Goal: Task Accomplishment & Management: Manage account settings

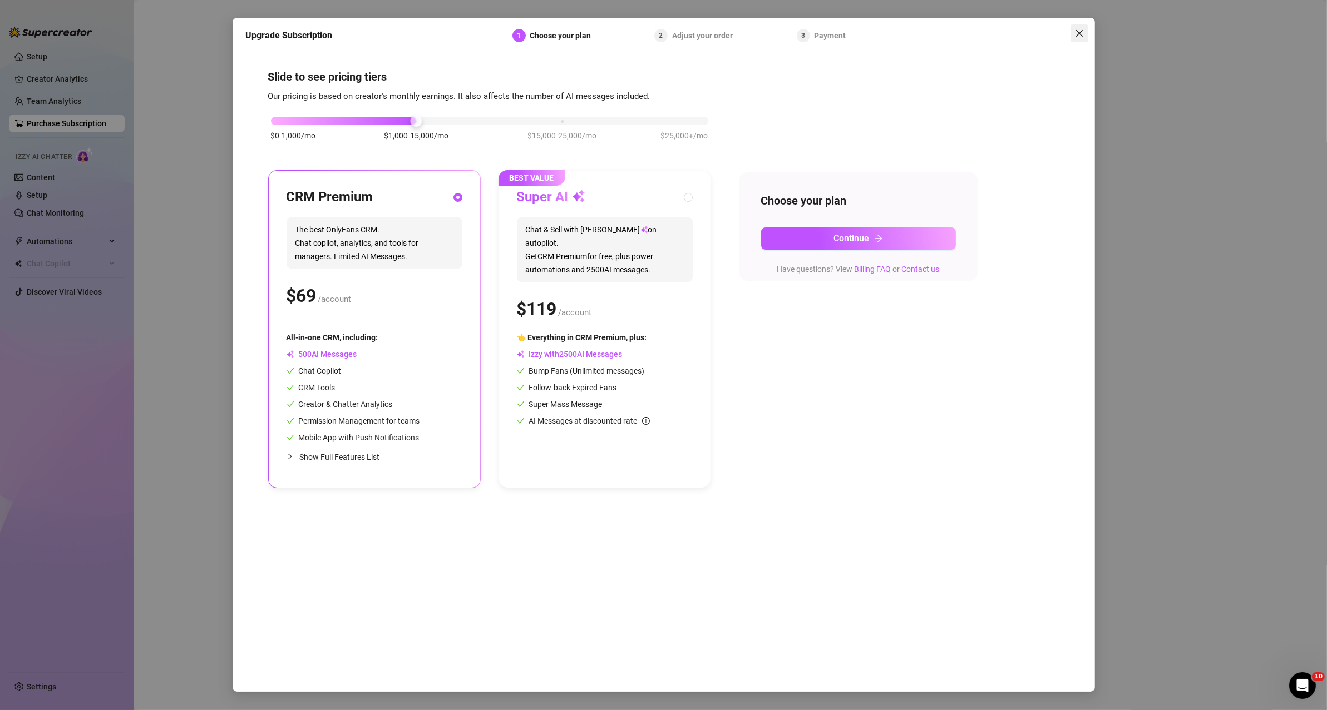
click at [411, 34] on icon "close" at bounding box center [1079, 33] width 9 height 9
click at [411, 228] on span "Chat & Sell with Izzy on autopilot. Get CRM Premium for free, plus power automa…" at bounding box center [605, 250] width 176 height 65
radio input "false"
radio input "true"
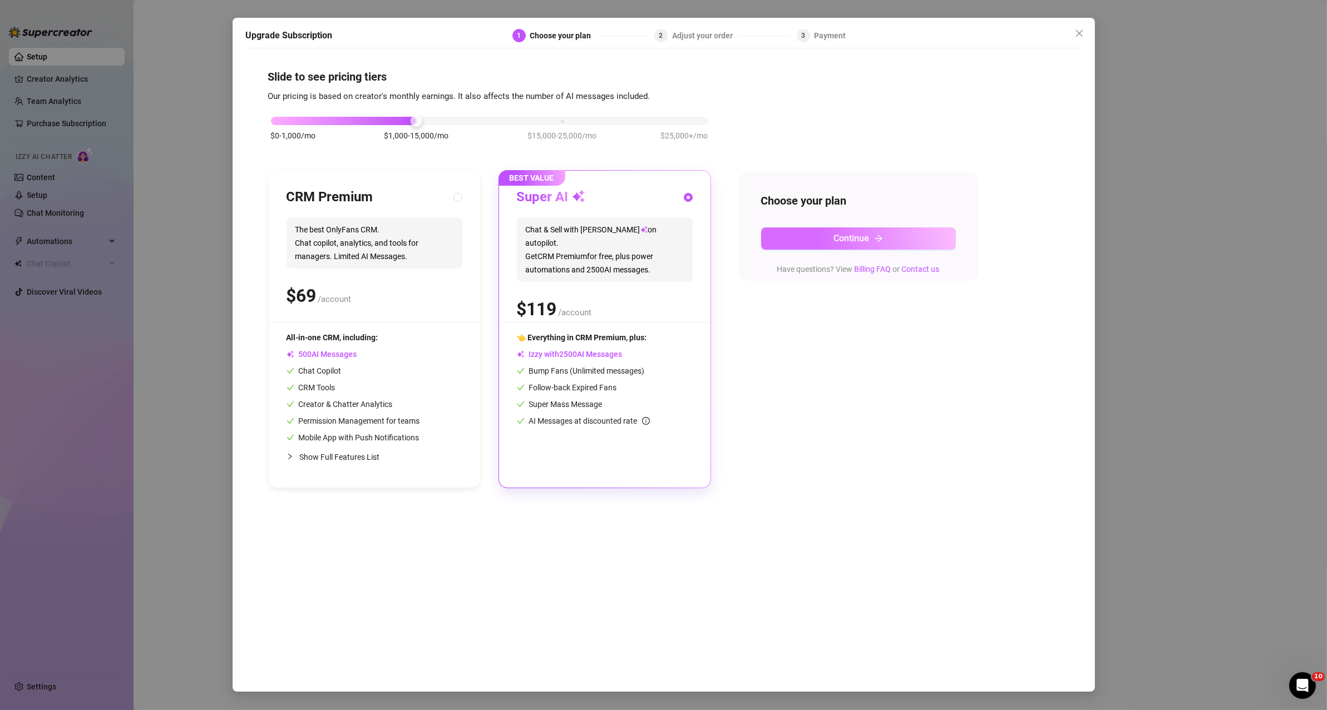
click at [411, 239] on span "Continue" at bounding box center [852, 238] width 36 height 11
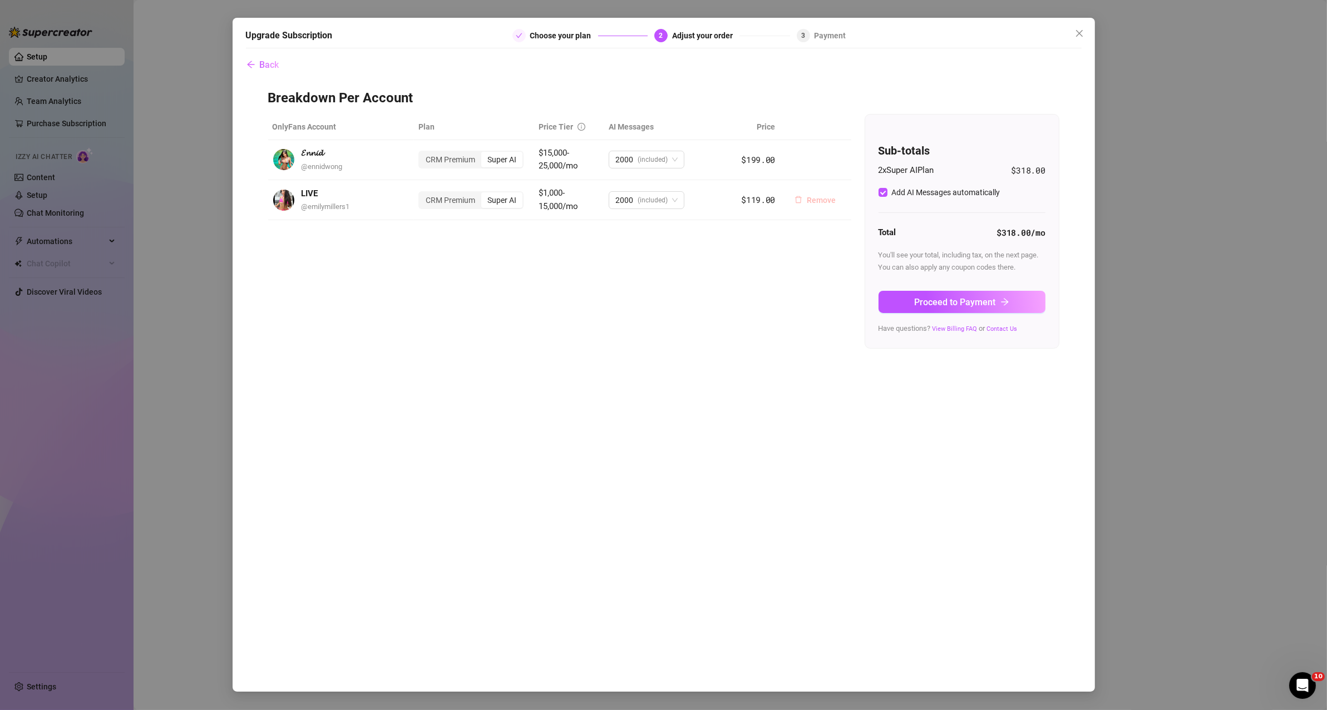
click at [411, 200] on span "Remove" at bounding box center [821, 200] width 29 height 9
click at [411, 171] on span "OK" at bounding box center [891, 170] width 11 height 9
click at [411, 158] on span "(included)" at bounding box center [652, 159] width 30 height 17
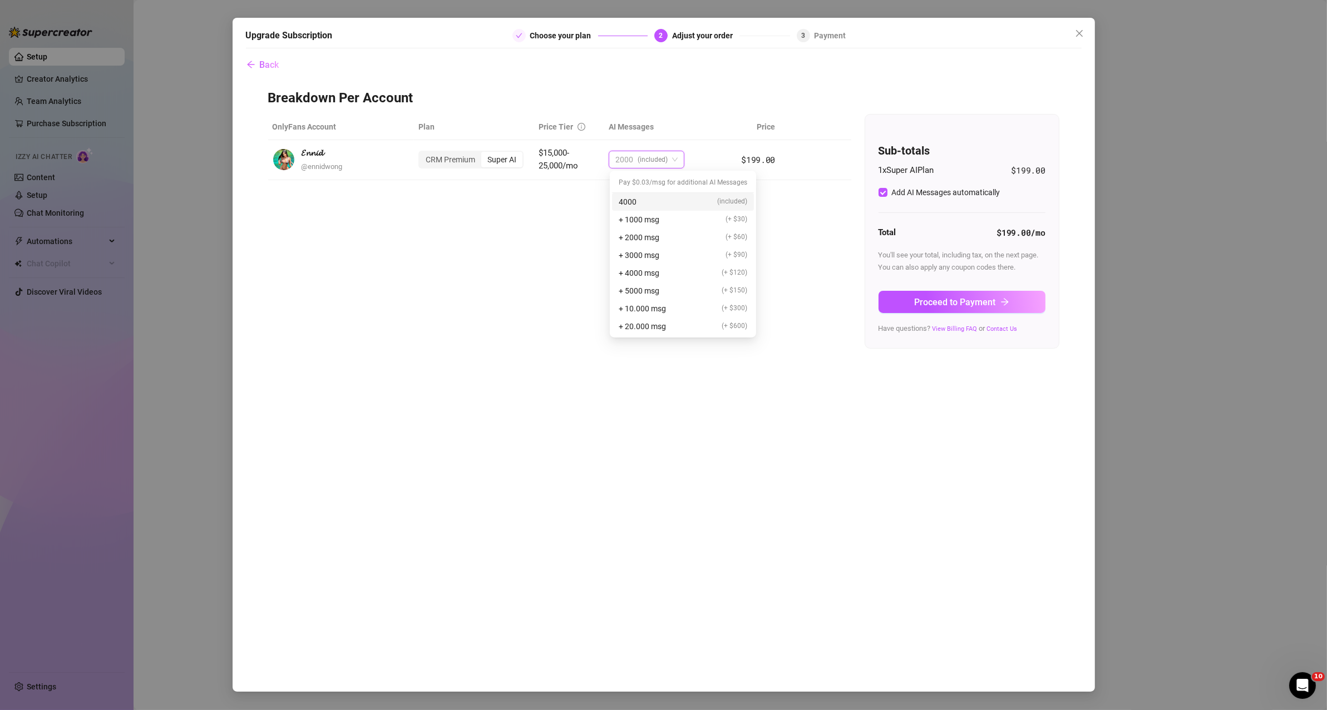
click at [411, 202] on div "4000 (included)" at bounding box center [683, 202] width 128 height 12
click at [411, 161] on span "4000 (included)" at bounding box center [646, 159] width 62 height 17
click at [411, 197] on div "4000 (included)" at bounding box center [683, 202] width 128 height 12
click at [411, 161] on div "CRM Premium" at bounding box center [450, 160] width 62 height 16
click at [411, 154] on input "CRM Premium" at bounding box center [422, 154] width 0 height 0
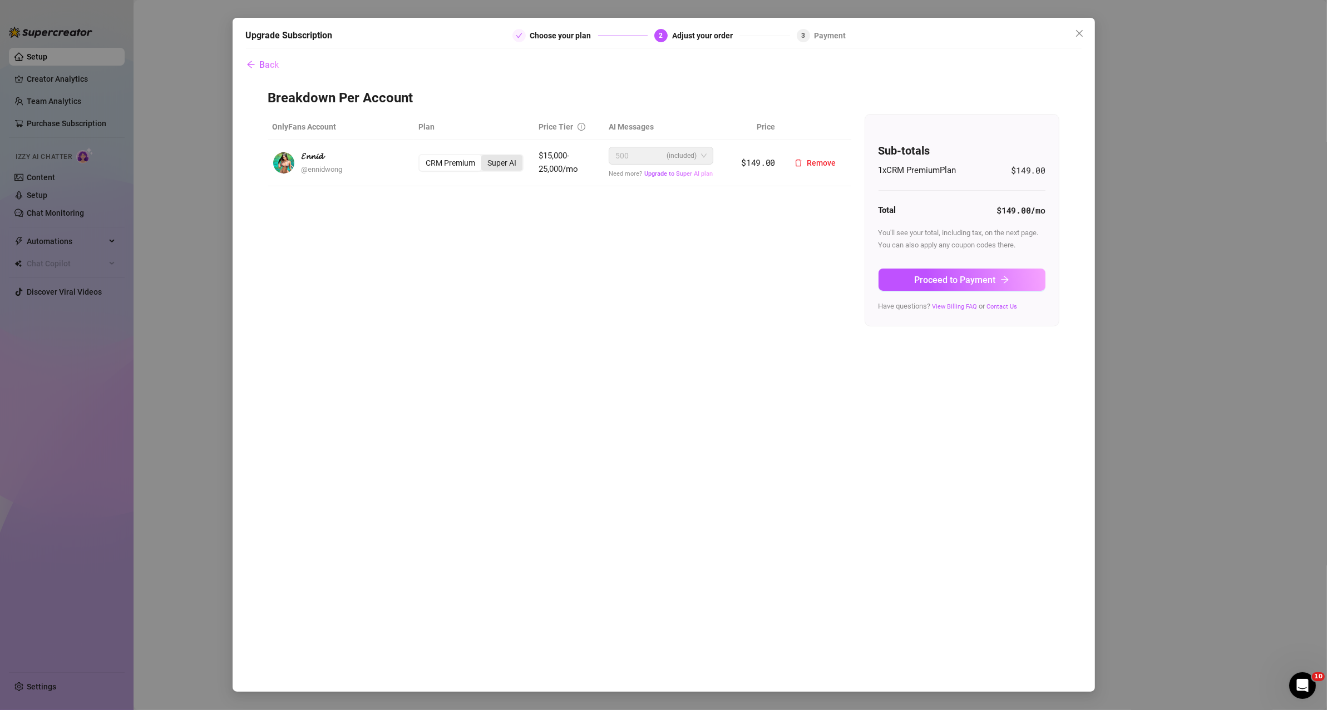
click at [411, 161] on div "Super AI" at bounding box center [501, 163] width 41 height 16
click at [411, 157] on input "Super AI" at bounding box center [484, 157] width 0 height 0
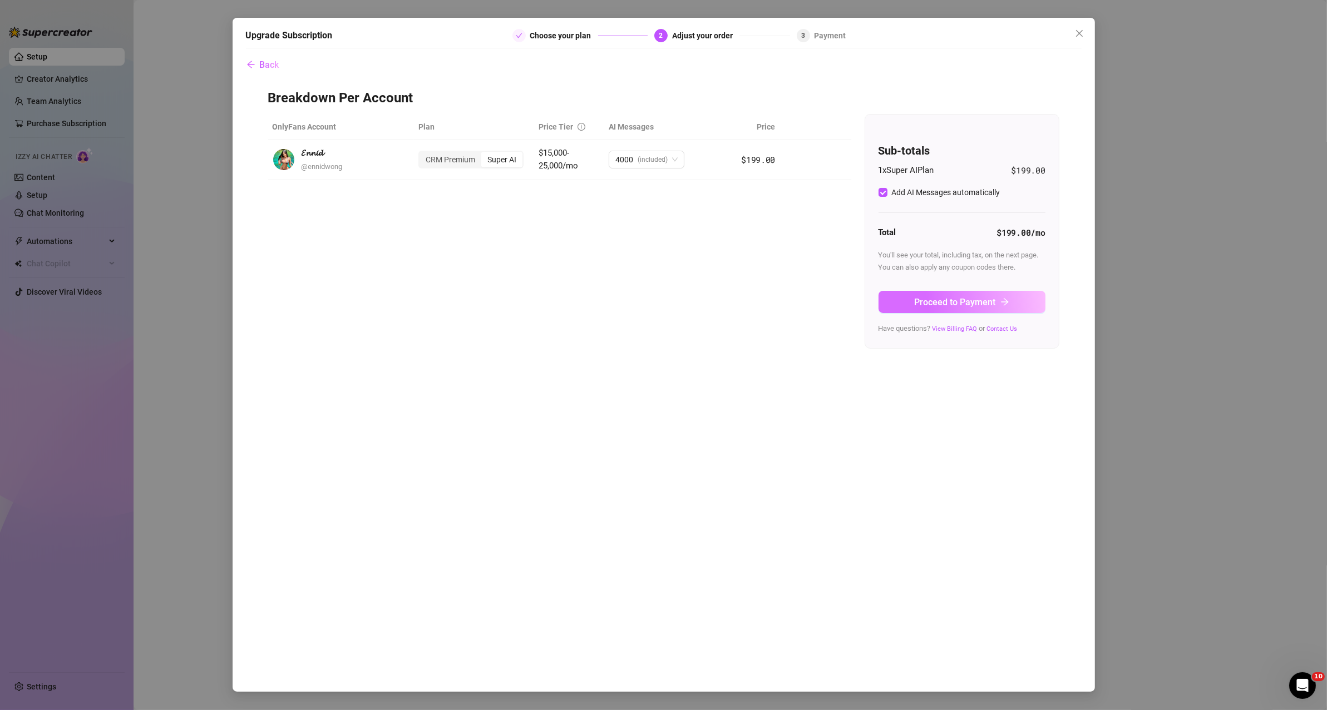
click at [411, 286] on span "Proceed to Payment" at bounding box center [955, 302] width 81 height 11
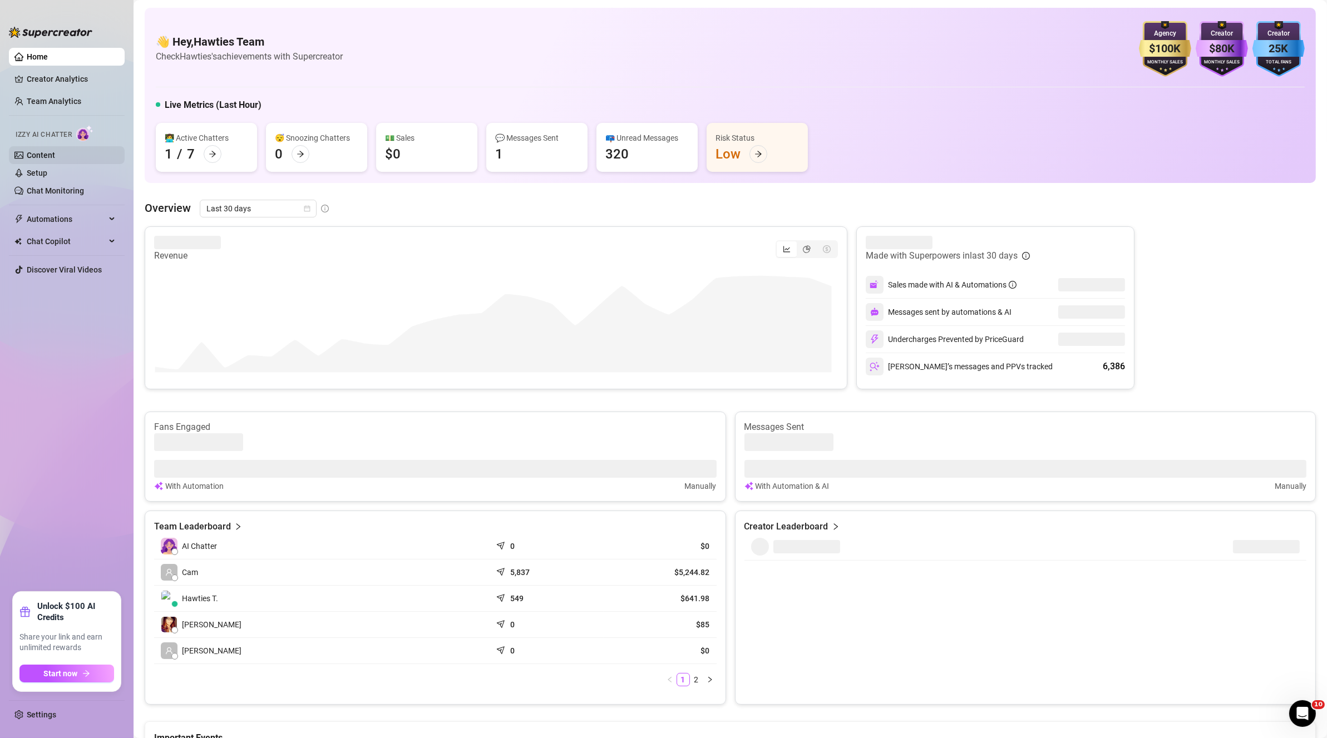
click at [50, 152] on link "Content" at bounding box center [41, 155] width 28 height 9
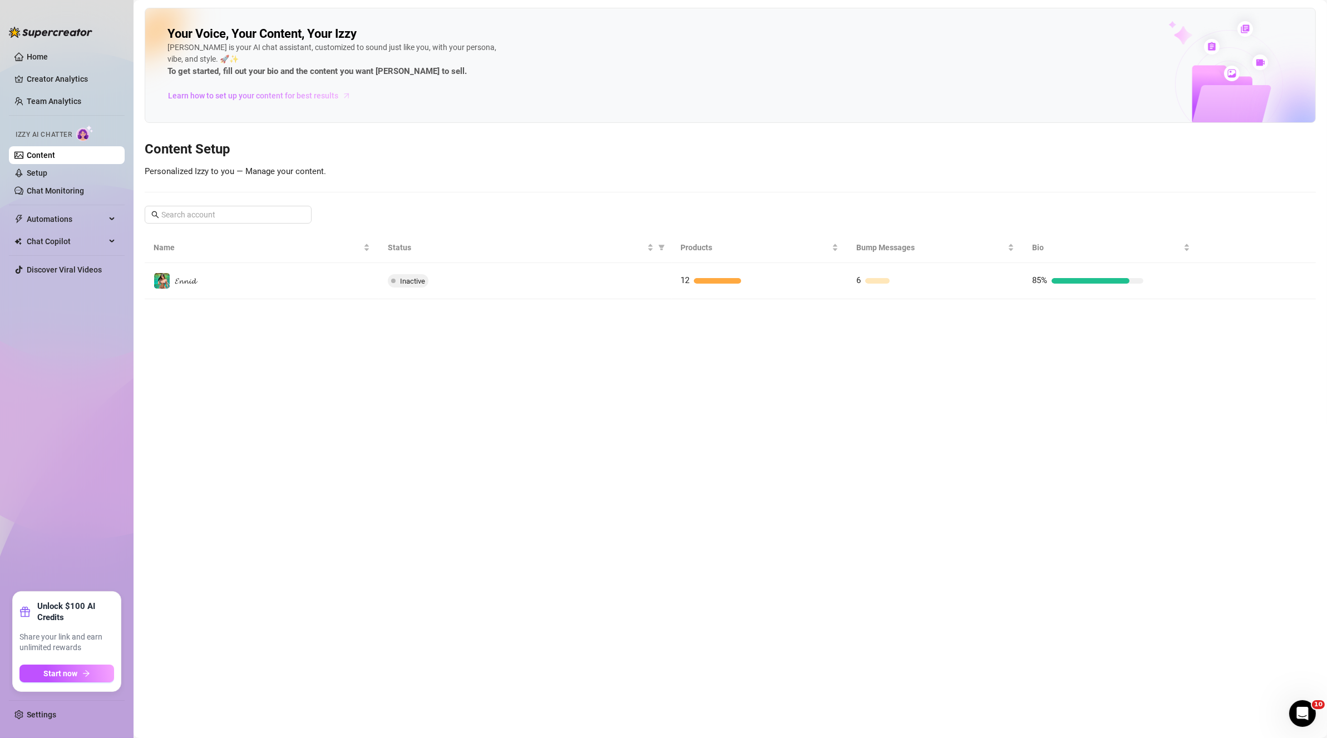
click at [246, 93] on span "Learn how to set up your content for best results" at bounding box center [253, 96] width 170 height 12
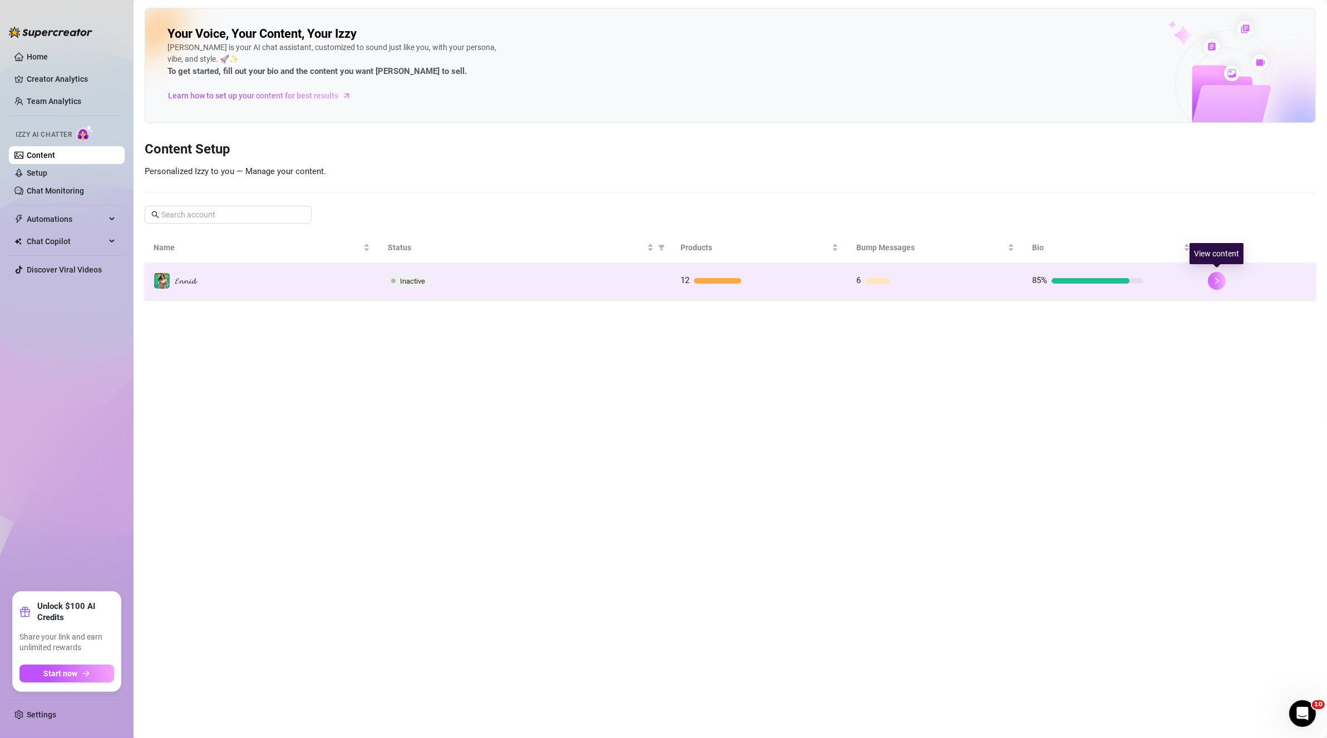
click at [644, 280] on button "button" at bounding box center [1217, 281] width 18 height 18
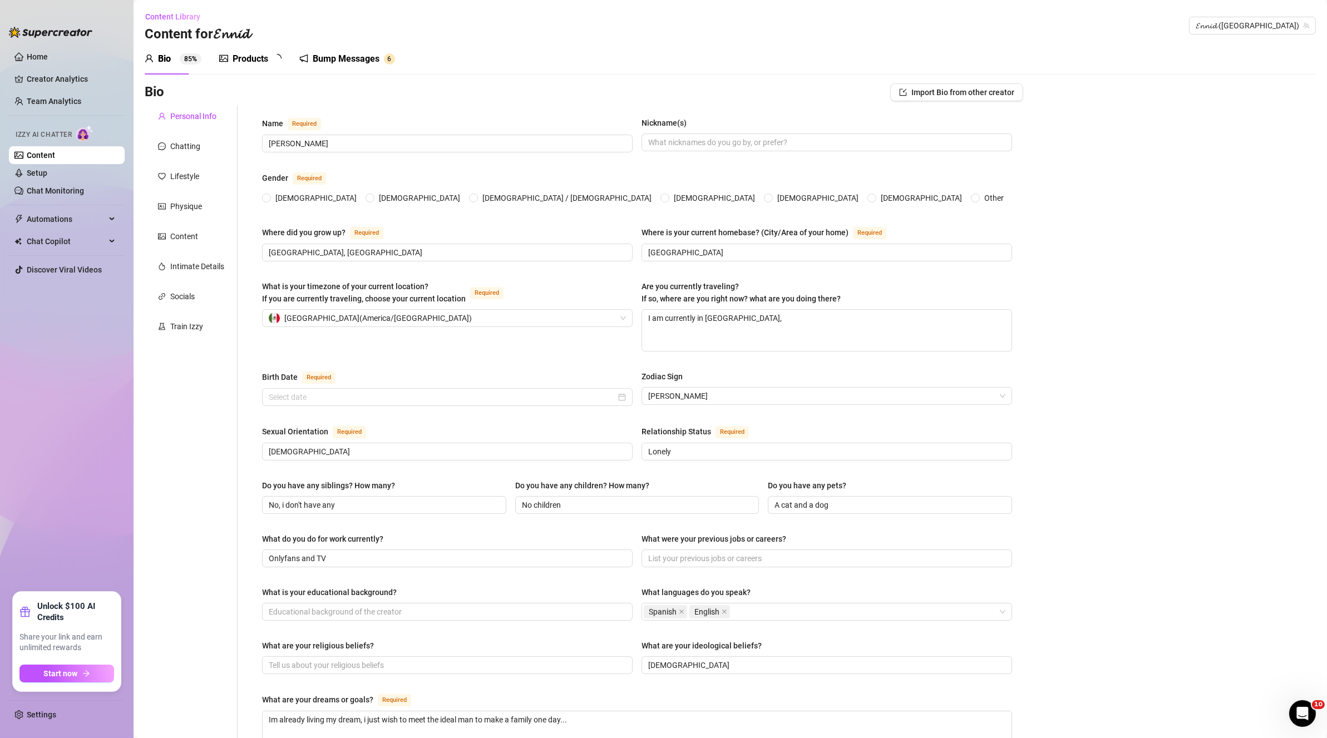
radio input "true"
type input "[DATE]"
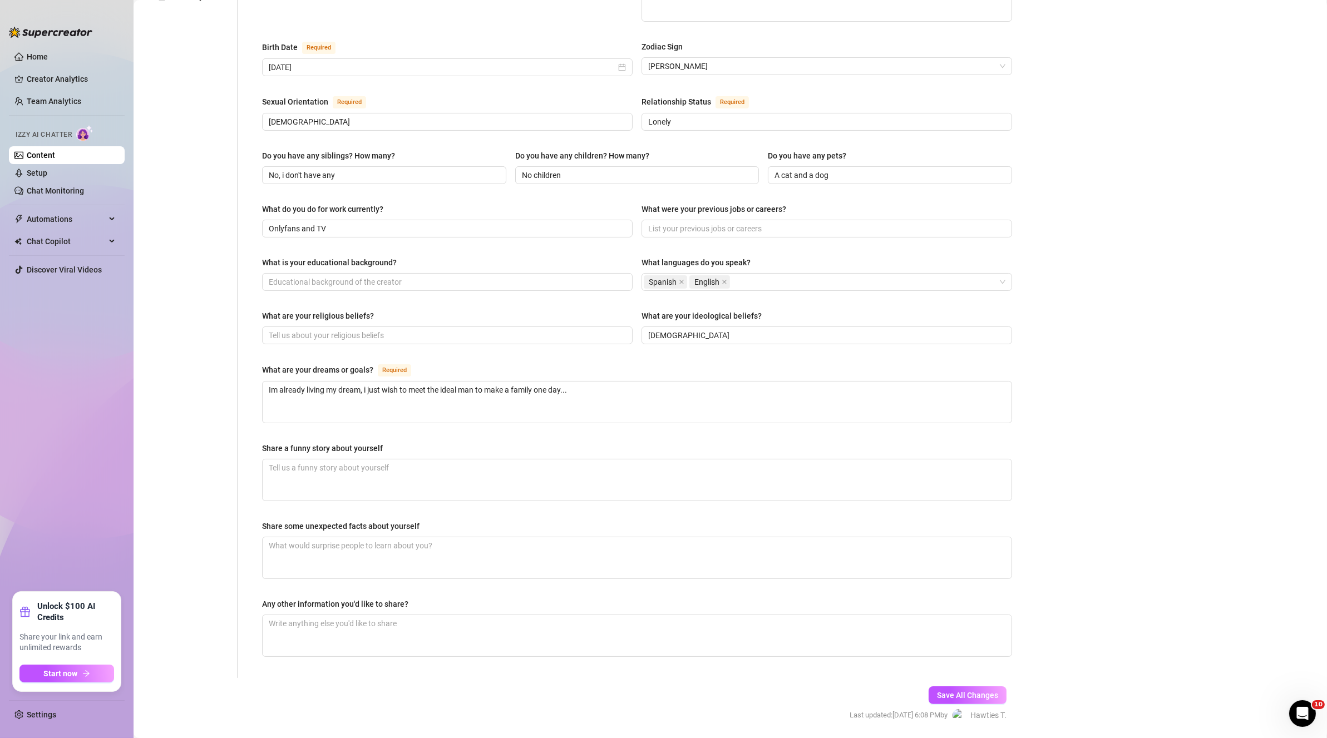
scroll to position [362, 0]
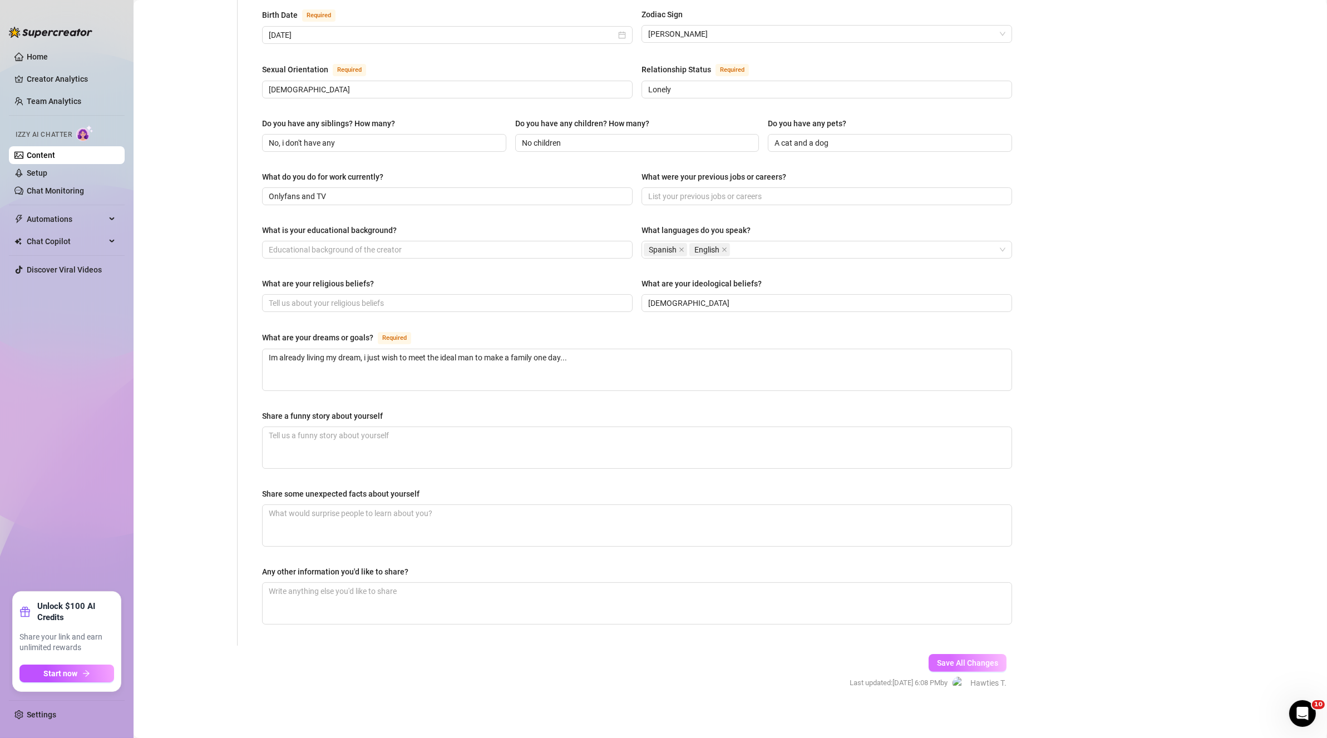
click at [644, 317] on span "Save All Changes" at bounding box center [967, 663] width 61 height 9
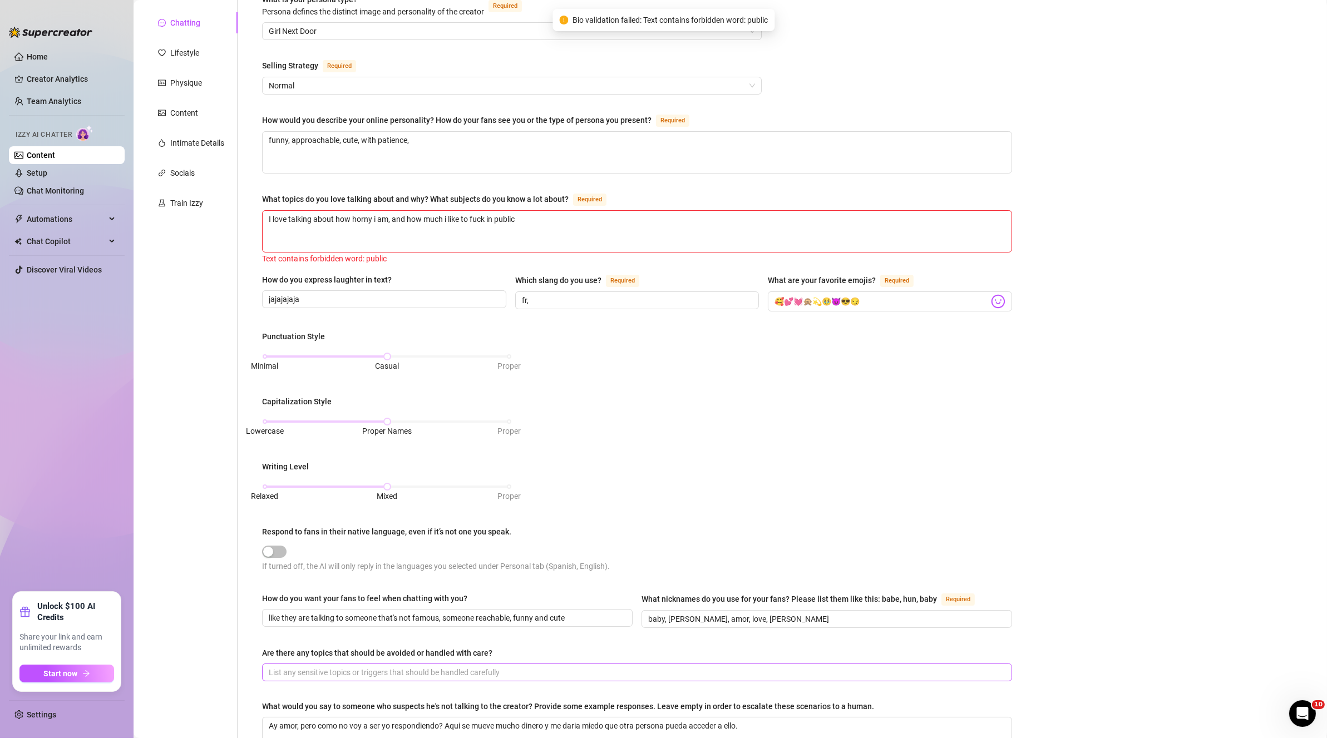
scroll to position [36, 0]
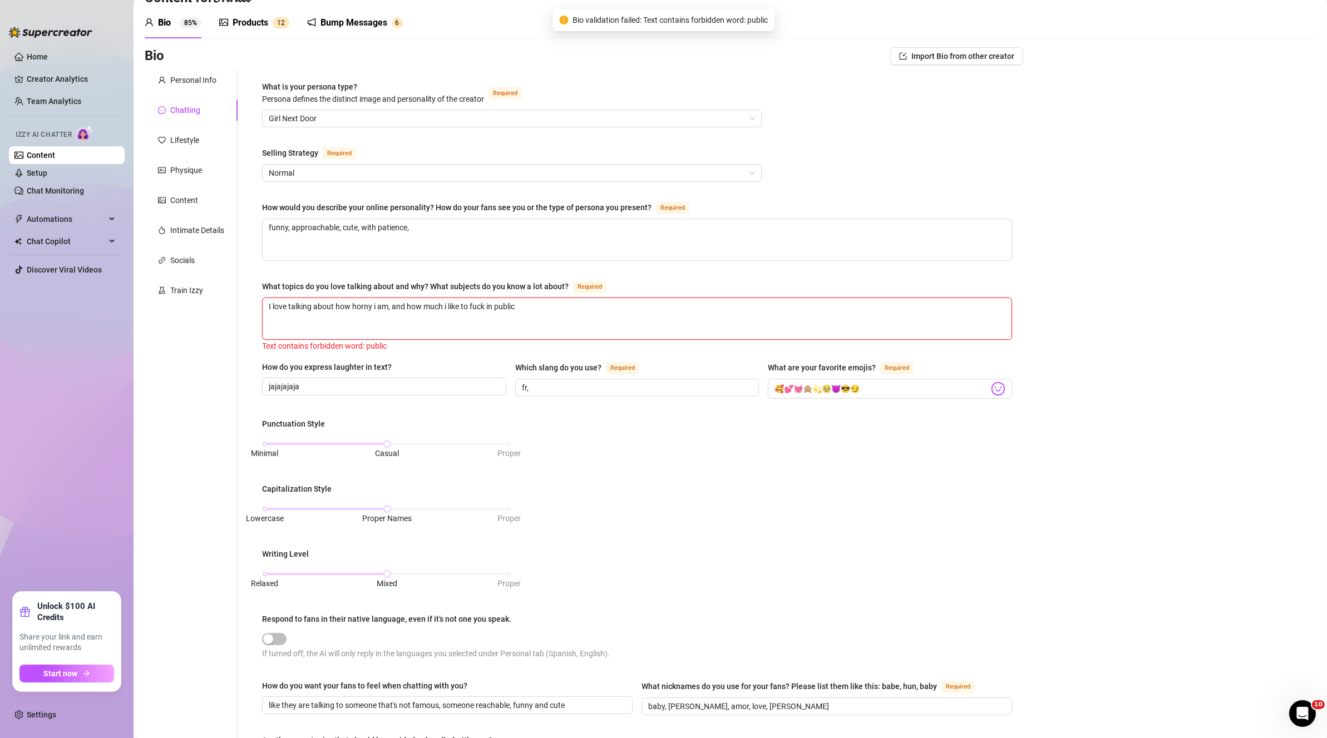
click at [392, 317] on textarea "I love talking about how horny i am, and how much i like to fuck in public" at bounding box center [637, 318] width 749 height 41
drag, startPoint x: 518, startPoint y: 301, endPoint x: 497, endPoint y: 297, distance: 20.9
click at [497, 298] on textarea "I love talking about how horny i am, and how much i like to fuck in public" at bounding box center [637, 318] width 749 height 41
type textarea "I love talking about how horny i am, and how much i like to fuck in"
type textarea "I love talking about how horny i am, and how much i like to fuck in a"
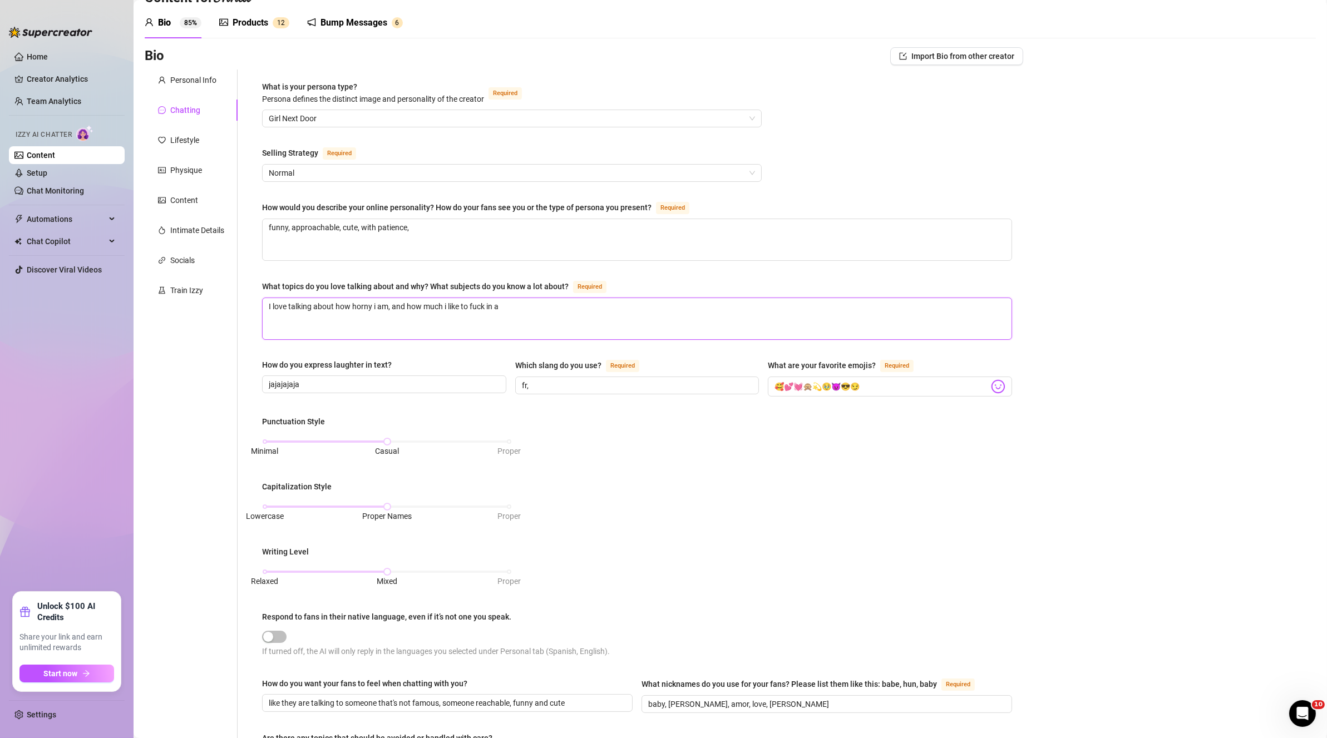
type textarea "I love talking about how horny i am, and how much i like to fuck in al"
type textarea "I love talking about how horny i am, and how much i like to fuck in all"
type textarea "I love talking about how horny i am, and how much i like to fuck in all p"
type textarea "I love talking about how horny i am, and how much i like to fuck in all pl"
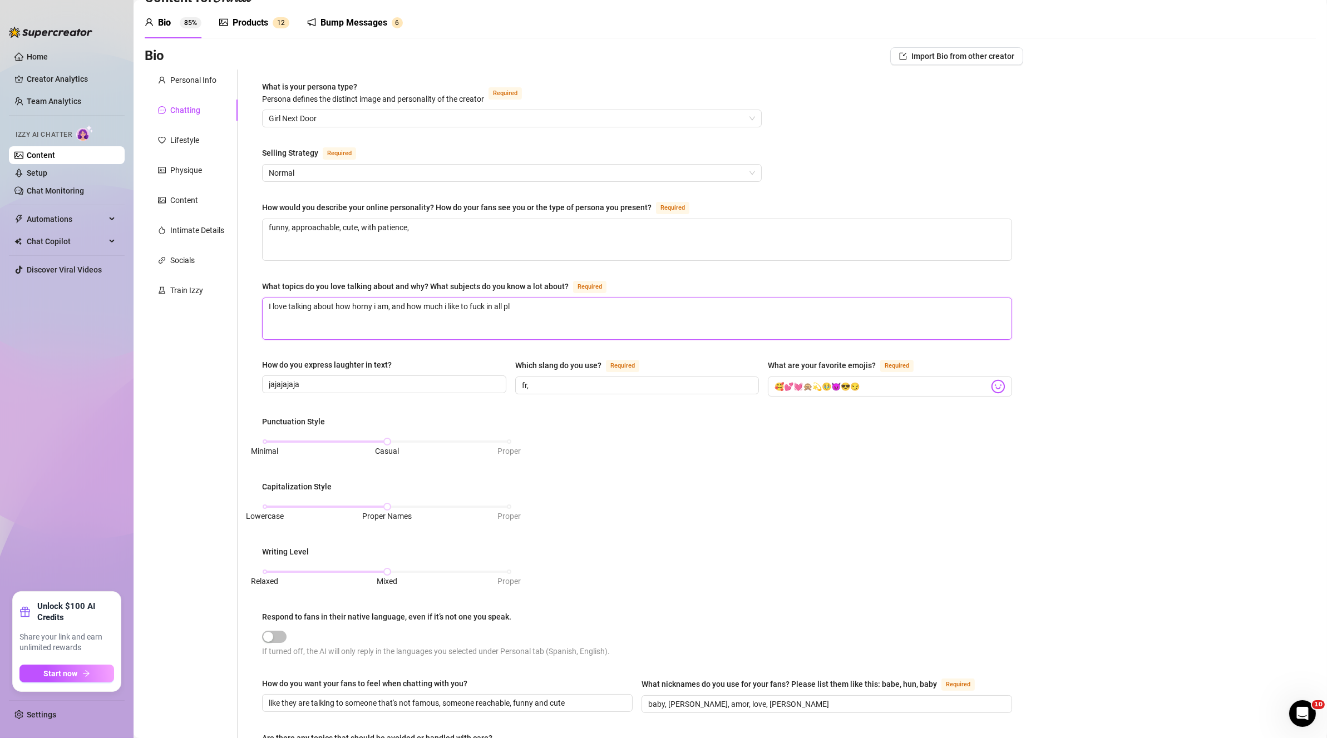
type textarea "I love talking about how horny i am, and how much i like to fuck in all pla"
type textarea "I love talking about how horny i am, and how much i like to fuck in all plac"
type textarea "I love talking about how horny i am, and how much i like to fuck in all place"
type textarea "I love talking about how horny i am, and how much i like to fuck in all places"
click at [644, 317] on div "Punctuation Style Minimal Casual Proper Capitalization Style Lowercase Proper N…" at bounding box center [637, 542] width 750 height 253
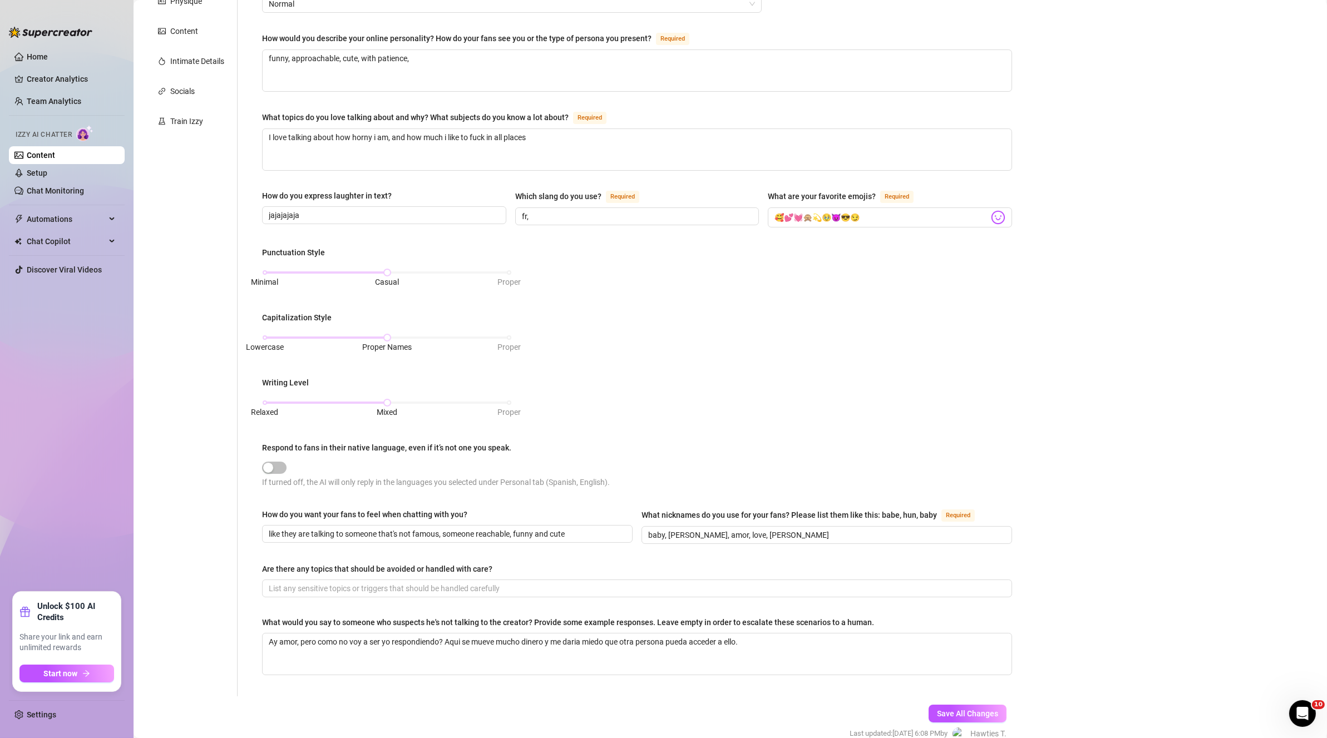
scroll to position [256, 0]
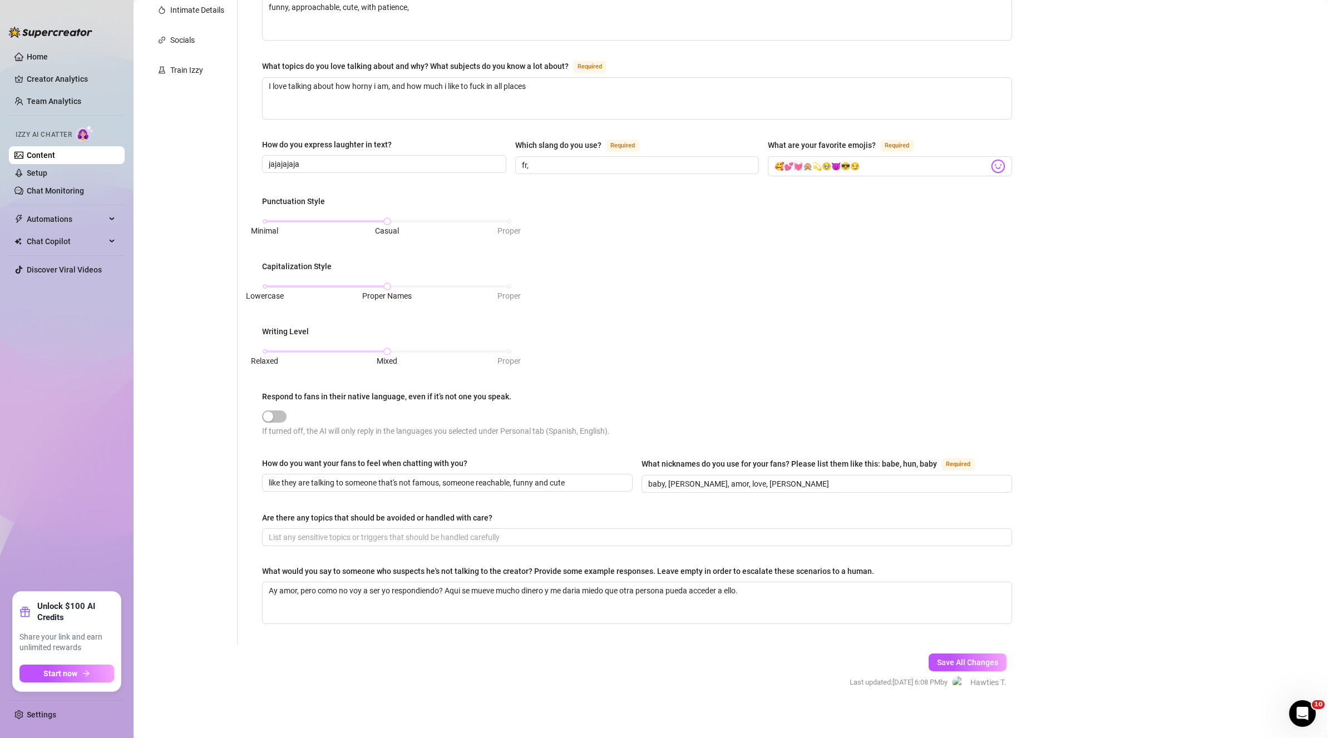
click at [644, 317] on div "Save All Changes Last updated: [DATE] 6:08 PM by Hawties T." at bounding box center [928, 671] width 190 height 53
click at [644, 317] on span "Save All Changes" at bounding box center [967, 662] width 61 height 9
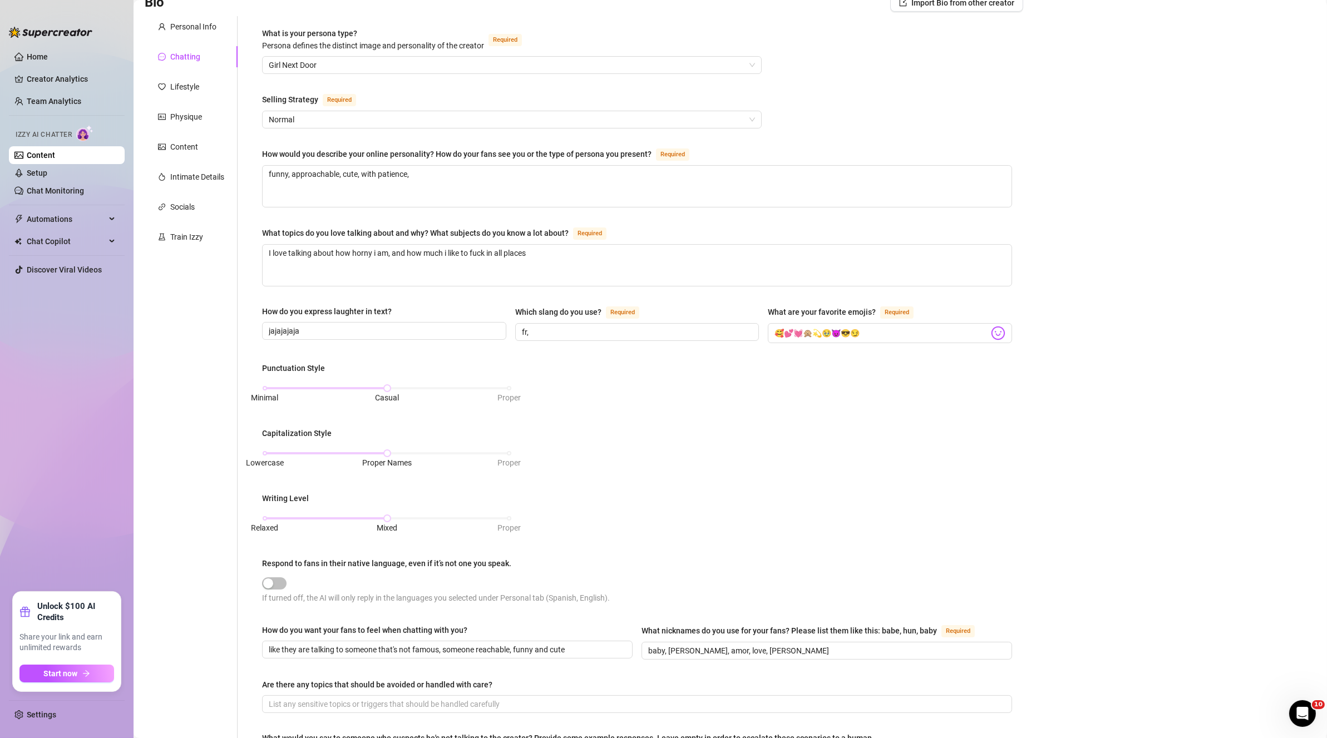
scroll to position [0, 0]
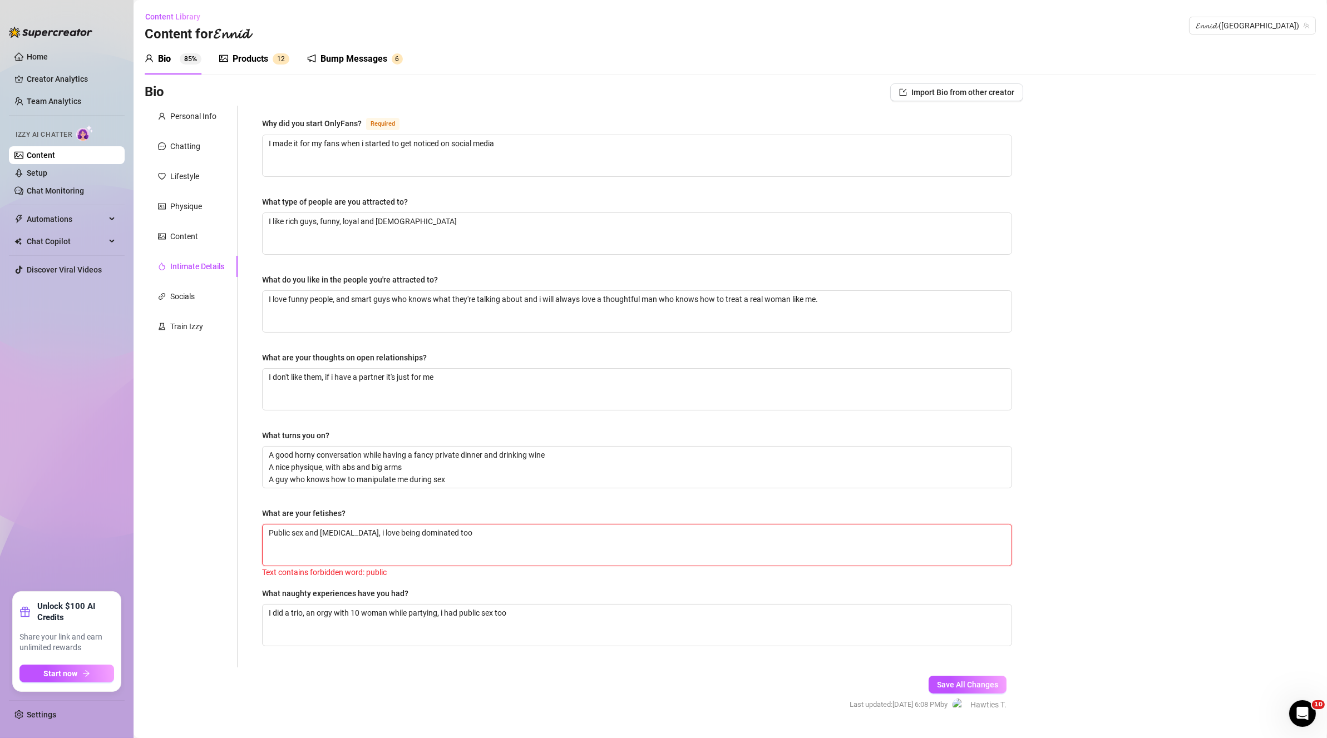
click at [395, 317] on textarea "Public sex and [MEDICAL_DATA], i love being dominated too" at bounding box center [637, 545] width 749 height 41
drag, startPoint x: 293, startPoint y: 525, endPoint x: 255, endPoint y: 530, distance: 38.2
click at [255, 317] on div "Why did you start OnlyFans? Required I made it for my fans when i started to ge…" at bounding box center [637, 387] width 772 height 562
type textarea "sex and [MEDICAL_DATA], i love being dominated too"
type textarea "asex and [MEDICAL_DATA], i love being dominated too"
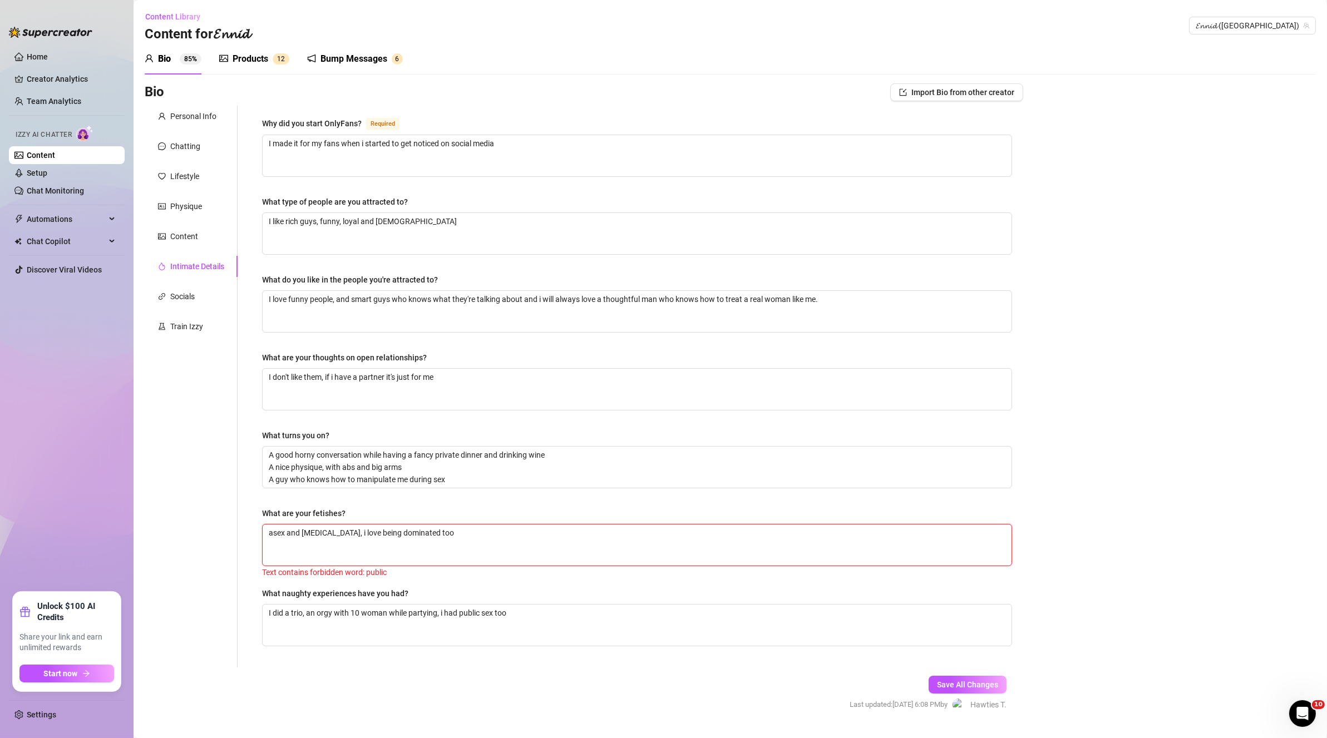
type textarea "alsex and [MEDICAL_DATA], i love being dominated too"
type textarea "allsex and [MEDICAL_DATA], i love being dominated too"
type textarea "alsex and [MEDICAL_DATA], i love being dominated too"
type textarea "asex and [MEDICAL_DATA], i love being dominated too"
type textarea "sex and [MEDICAL_DATA], i love being dominated too"
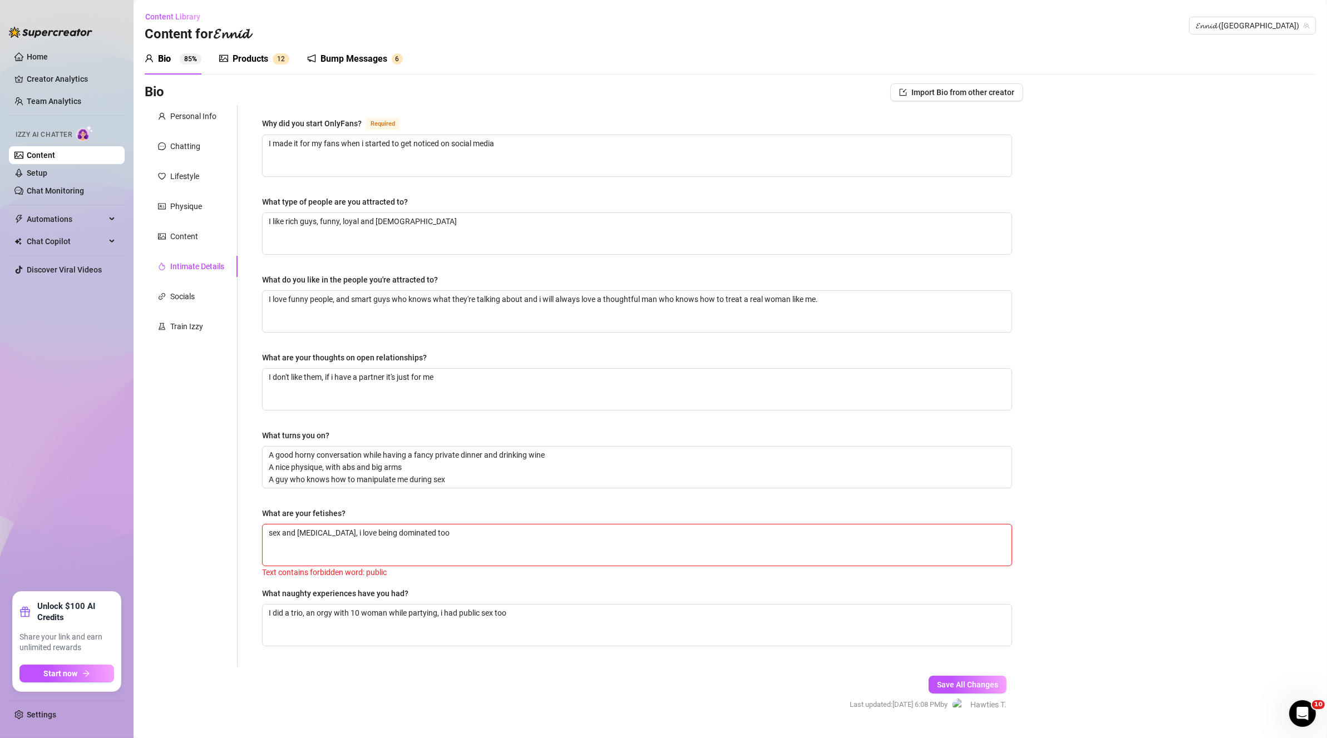
type textarea "asex and [MEDICAL_DATA], i love being dominated too"
type textarea "ansex and [MEDICAL_DATA], i love being dominated too"
type textarea "anasex and [MEDICAL_DATA], i love being dominated too"
type textarea "analsex and [MEDICAL_DATA], i love being dominated too"
type textarea "anal sex and [MEDICAL_DATA], i love being dominated too"
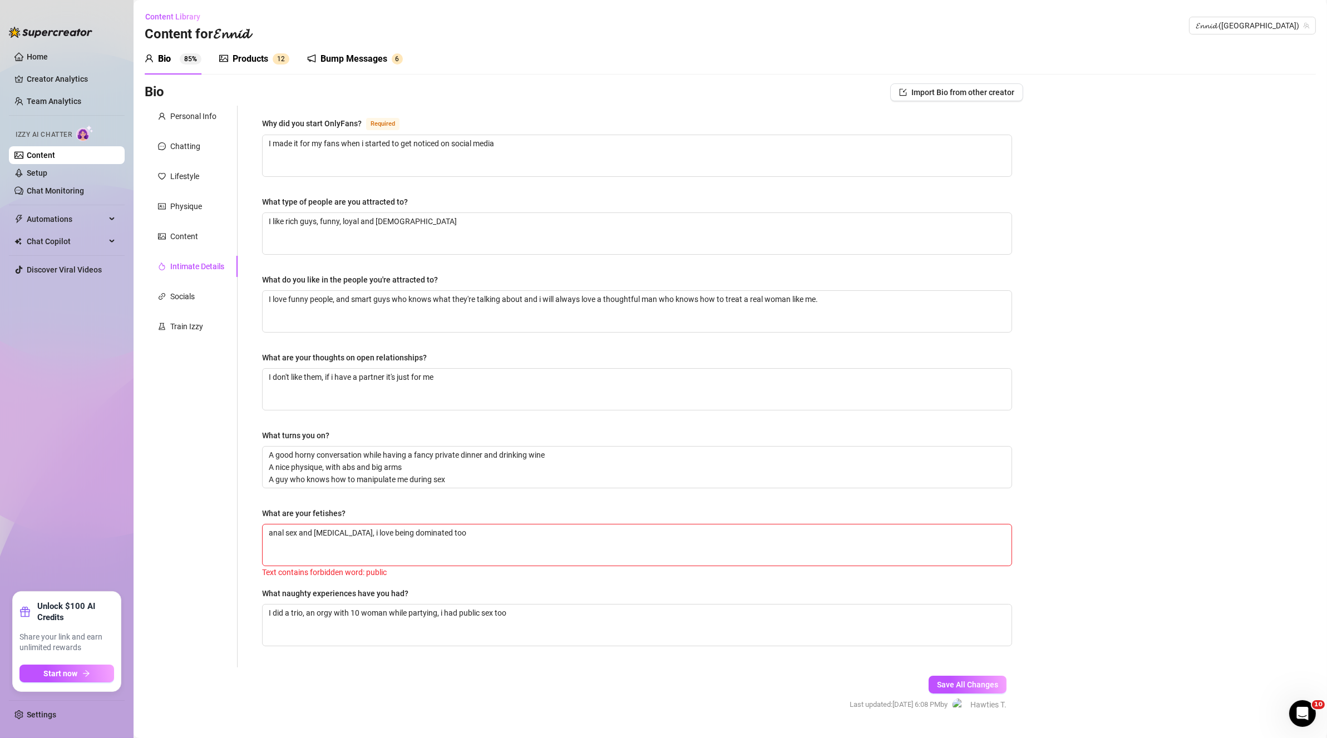
click at [609, 317] on div "Why did you start OnlyFans? Required I made it for my fans when i started to ge…" at bounding box center [637, 387] width 750 height 540
click at [644, 317] on span "Save All Changes" at bounding box center [967, 684] width 61 height 9
drag, startPoint x: 477, startPoint y: 605, endPoint x: 471, endPoint y: 606, distance: 5.7
click at [471, 317] on textarea "I did a trio, an orgy with 10 woman while partying, i had public sex too" at bounding box center [637, 622] width 749 height 41
drag, startPoint x: 483, startPoint y: 607, endPoint x: 464, endPoint y: 608, distance: 18.4
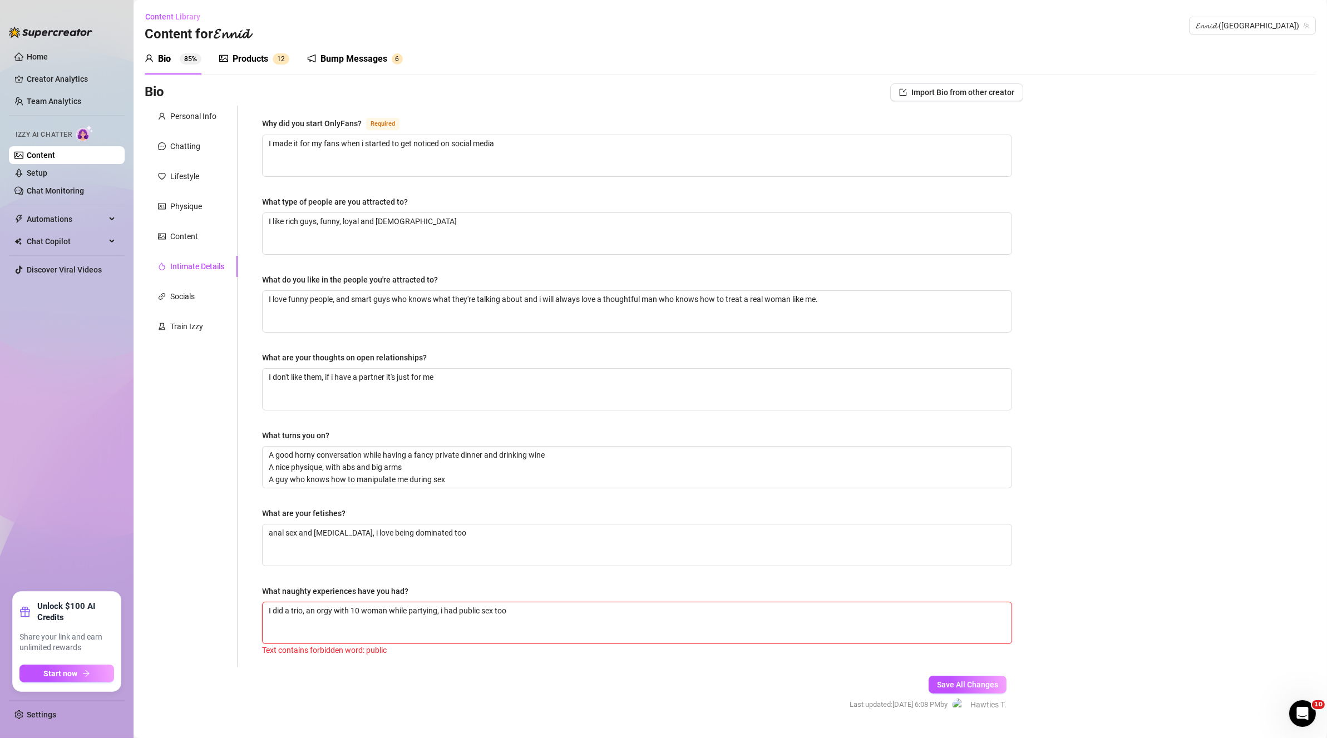
click at [464, 317] on textarea "I did a trio, an orgy with 10 woman while partying, i had public sex too" at bounding box center [637, 622] width 749 height 41
click at [467, 317] on textarea "I did a trio, an orgy with 10 woman while partying, i had public sex too" at bounding box center [637, 622] width 749 height 41
drag, startPoint x: 483, startPoint y: 607, endPoint x: 459, endPoint y: 608, distance: 23.9
click at [459, 317] on textarea "I did a trio, an orgy with 10 woman while partying, i had public sex too" at bounding box center [637, 622] width 749 height 41
drag, startPoint x: 543, startPoint y: 623, endPoint x: 441, endPoint y: 616, distance: 102.6
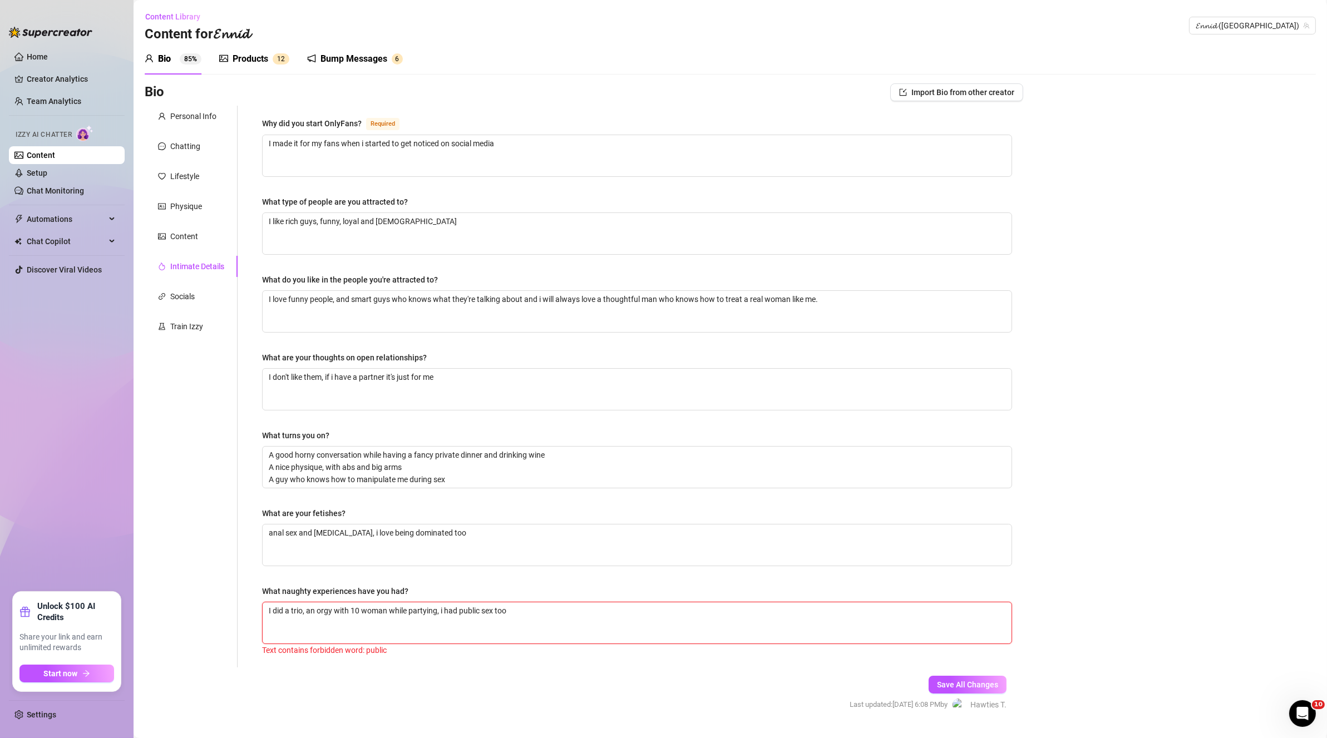
click at [441, 317] on textarea "I did a trio, an orgy with 10 woman while partying, i had public sex too" at bounding box center [637, 622] width 749 height 41
type textarea "I did a trio, an orgy with 10 woman while partying,"
type textarea "I did a trio, an orgy with 10 woman while partying"
click at [644, 317] on button "Save All Changes" at bounding box center [967, 685] width 78 height 18
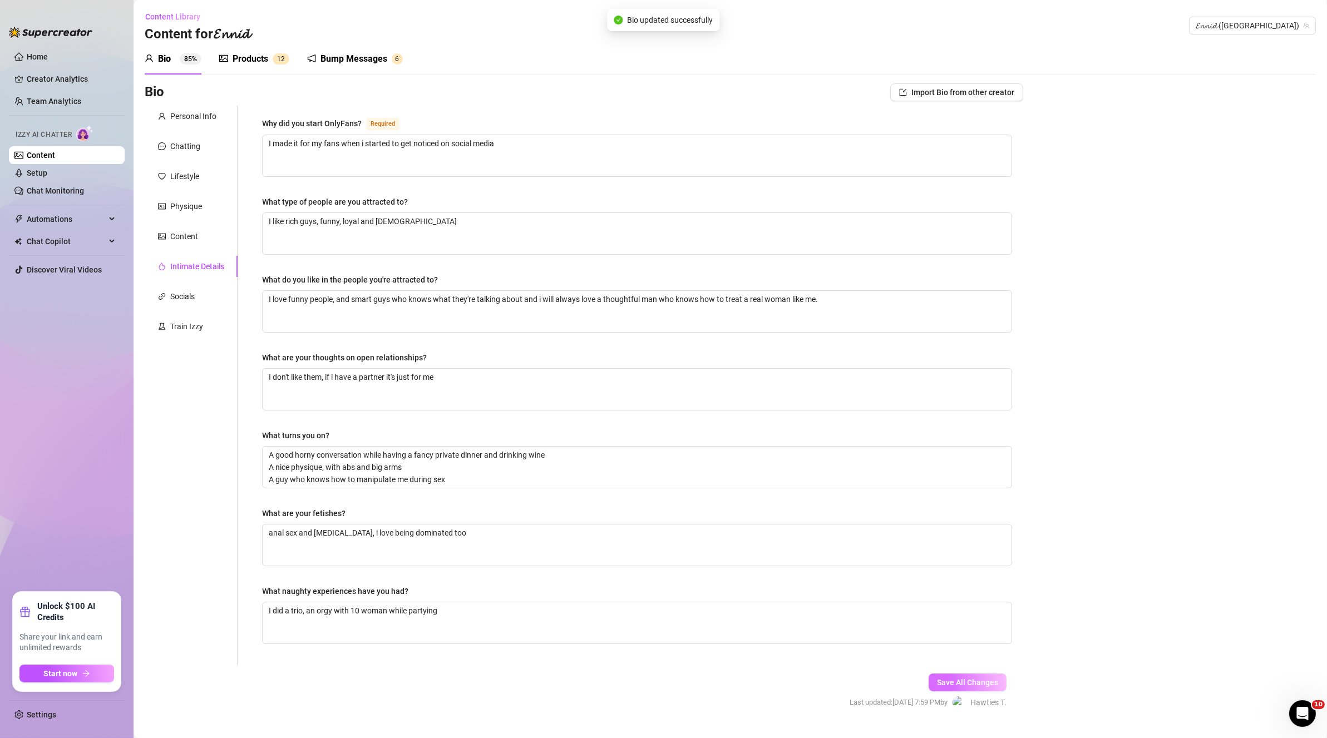
click at [644, 317] on span "Save All Changes" at bounding box center [967, 682] width 61 height 9
click at [644, 18] on span "𝓔𝓷𝓷𝓲𝓭 ([GEOGRAPHIC_DATA])" at bounding box center [1251, 25] width 113 height 17
click at [644, 50] on span "𝓔𝓷𝓷𝓲𝓭" at bounding box center [1249, 48] width 21 height 12
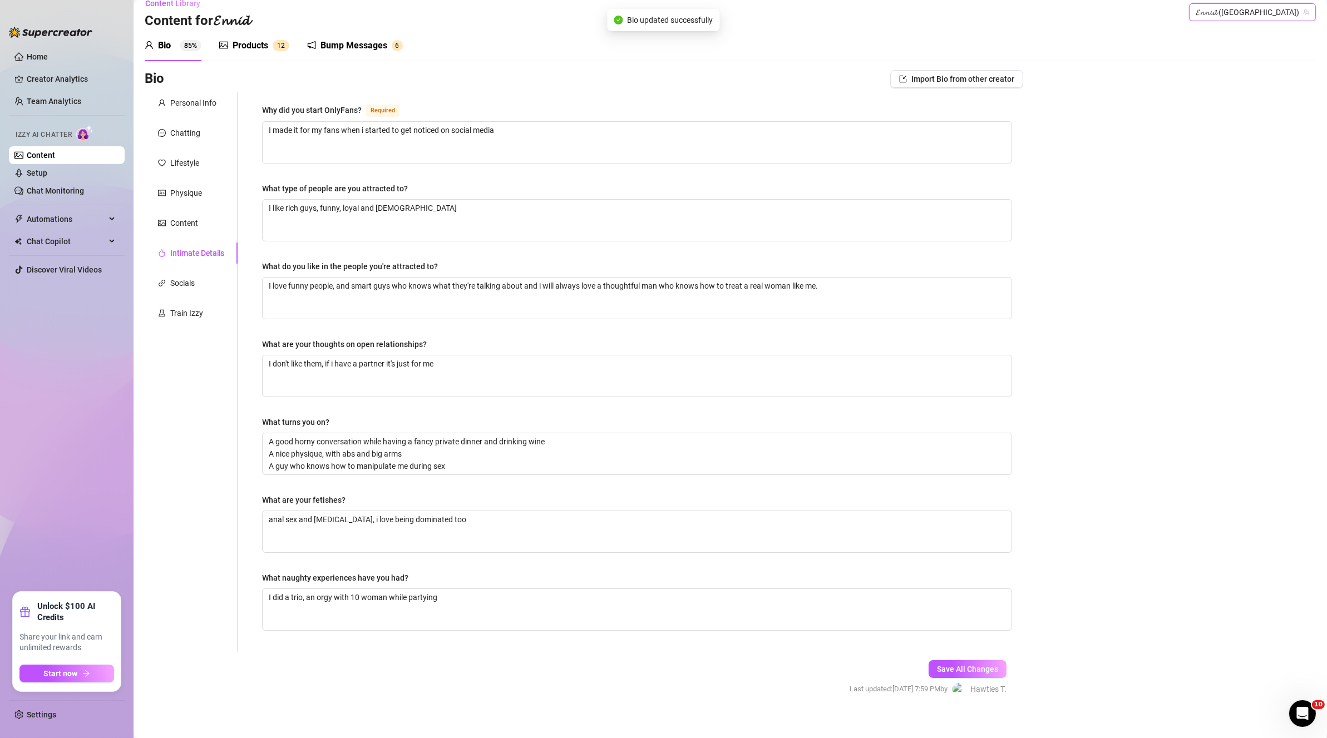
scroll to position [21, 0]
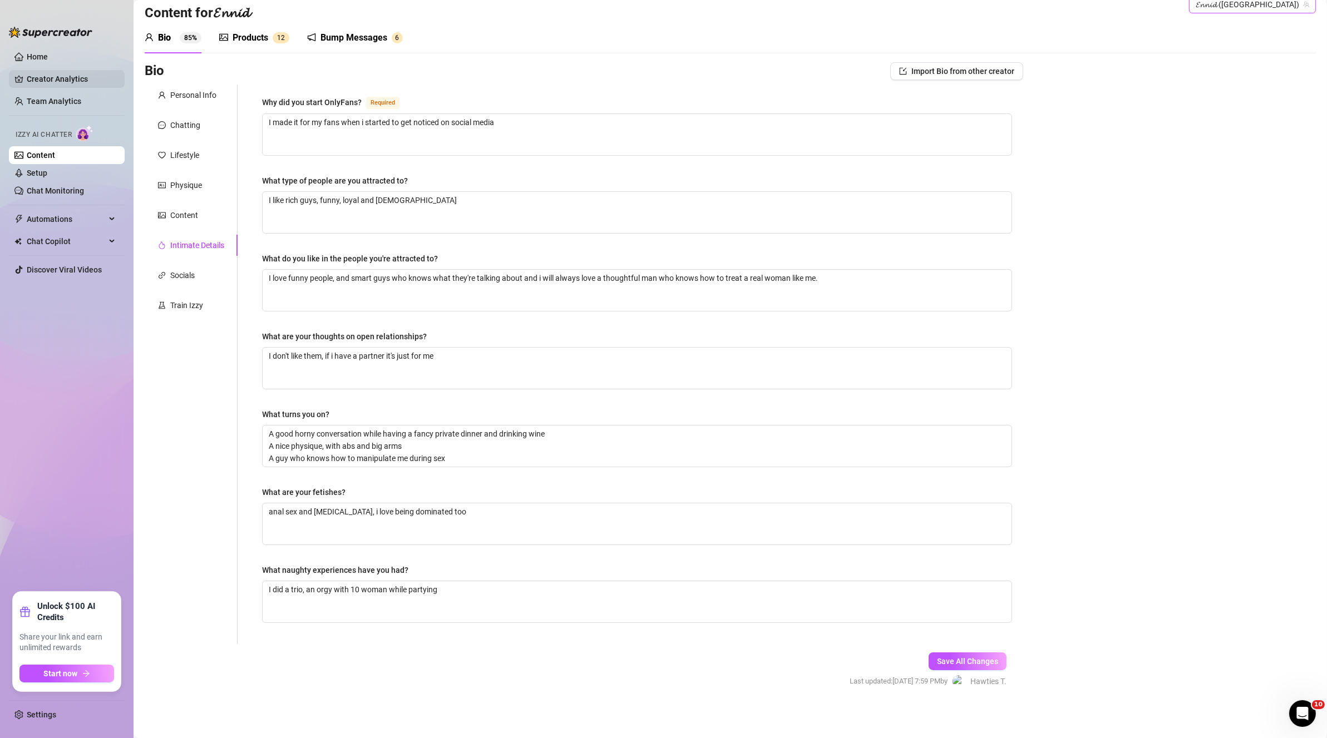
click at [58, 82] on link "Creator Analytics" at bounding box center [71, 79] width 89 height 18
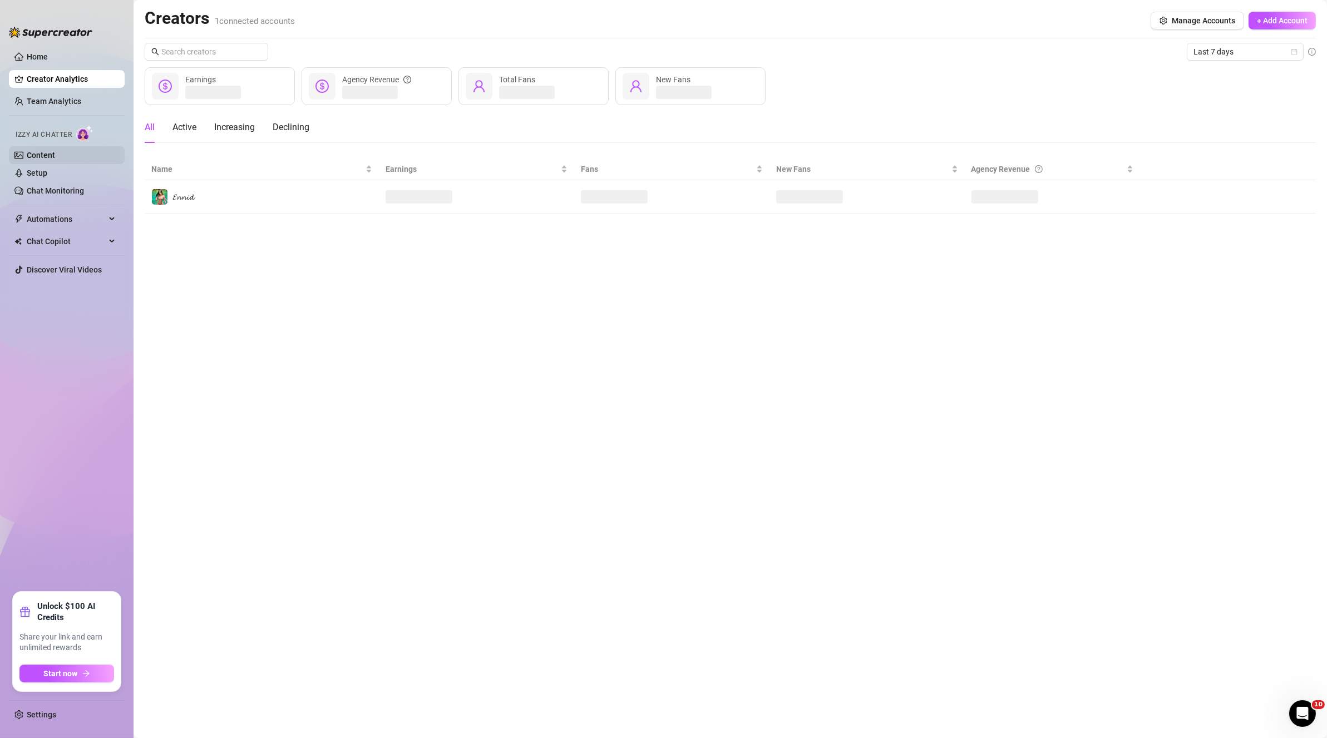
click at [55, 151] on link "Content" at bounding box center [41, 155] width 28 height 9
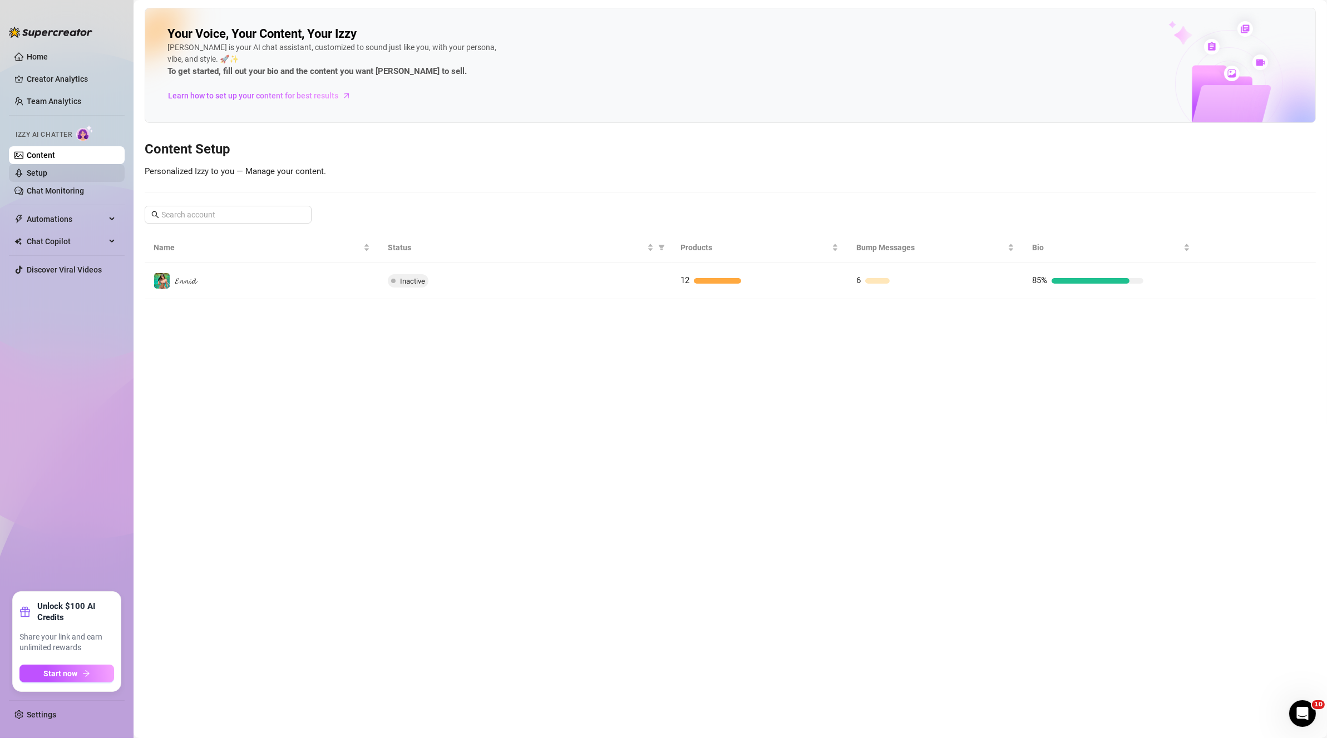
click at [47, 172] on link "Setup" at bounding box center [37, 173] width 21 height 9
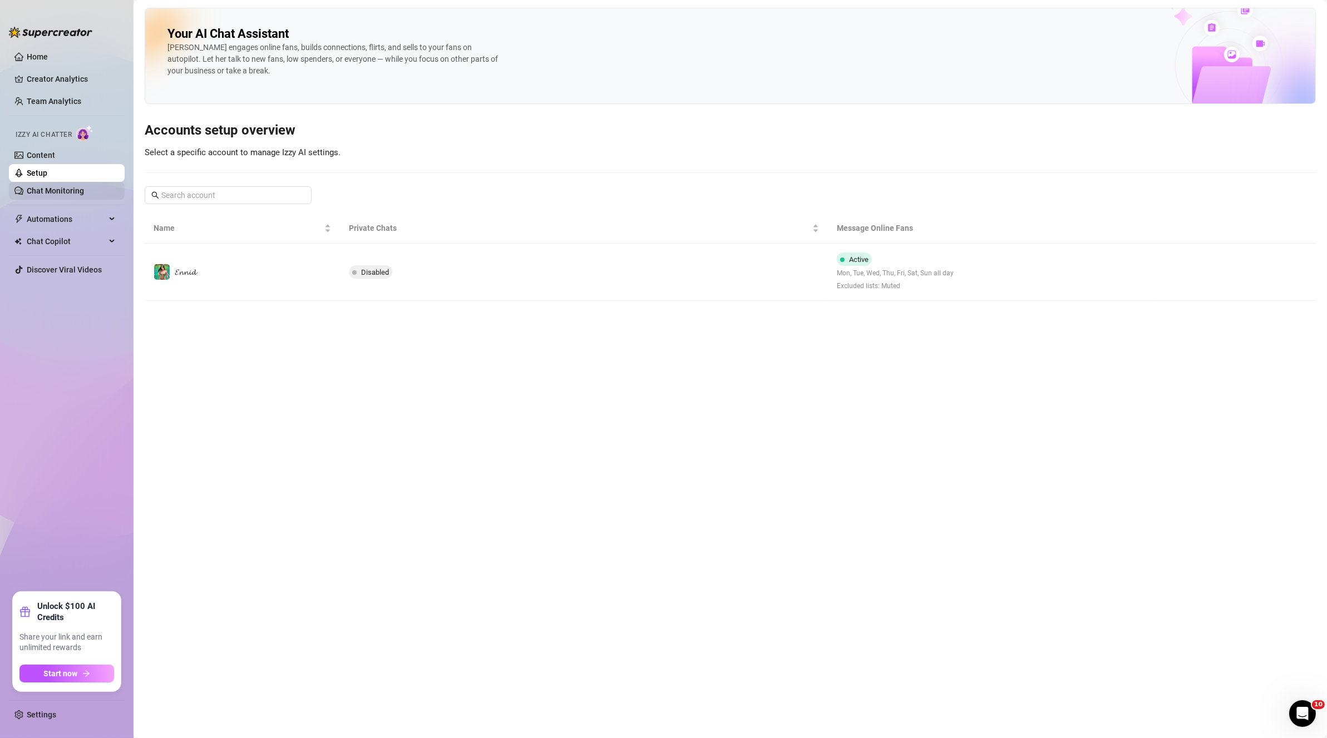
click at [83, 186] on link "Chat Monitoring" at bounding box center [55, 190] width 57 height 9
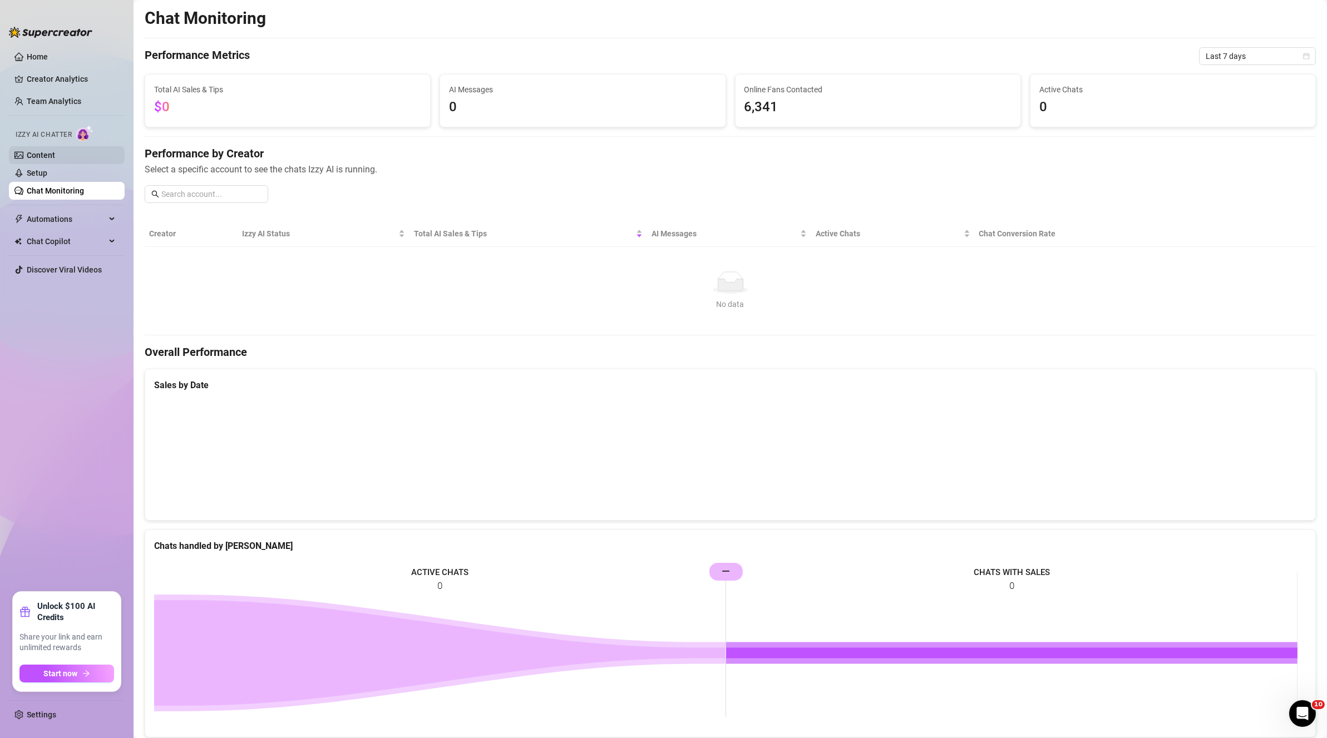
click at [39, 156] on link "Content" at bounding box center [41, 155] width 28 height 9
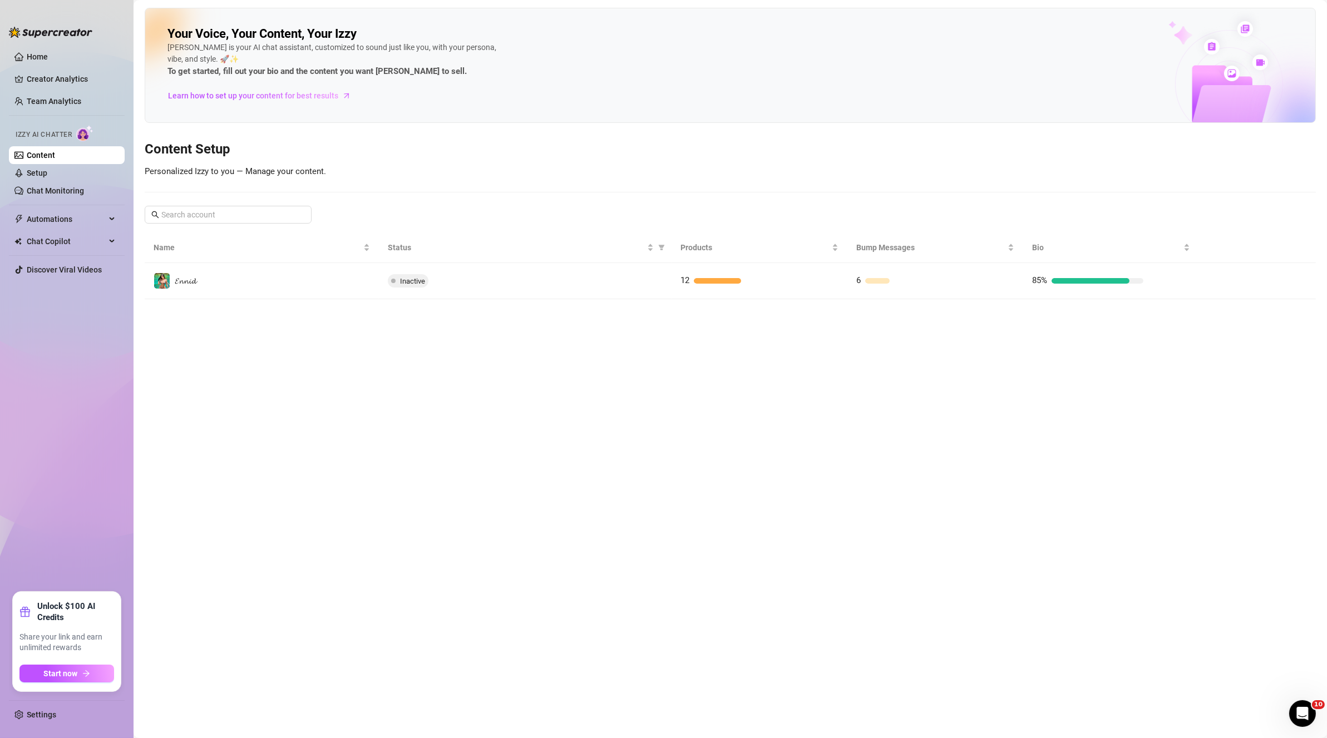
click at [57, 133] on span "Izzy AI Chatter" at bounding box center [44, 135] width 56 height 11
click at [72, 215] on span "Automations" at bounding box center [66, 219] width 79 height 18
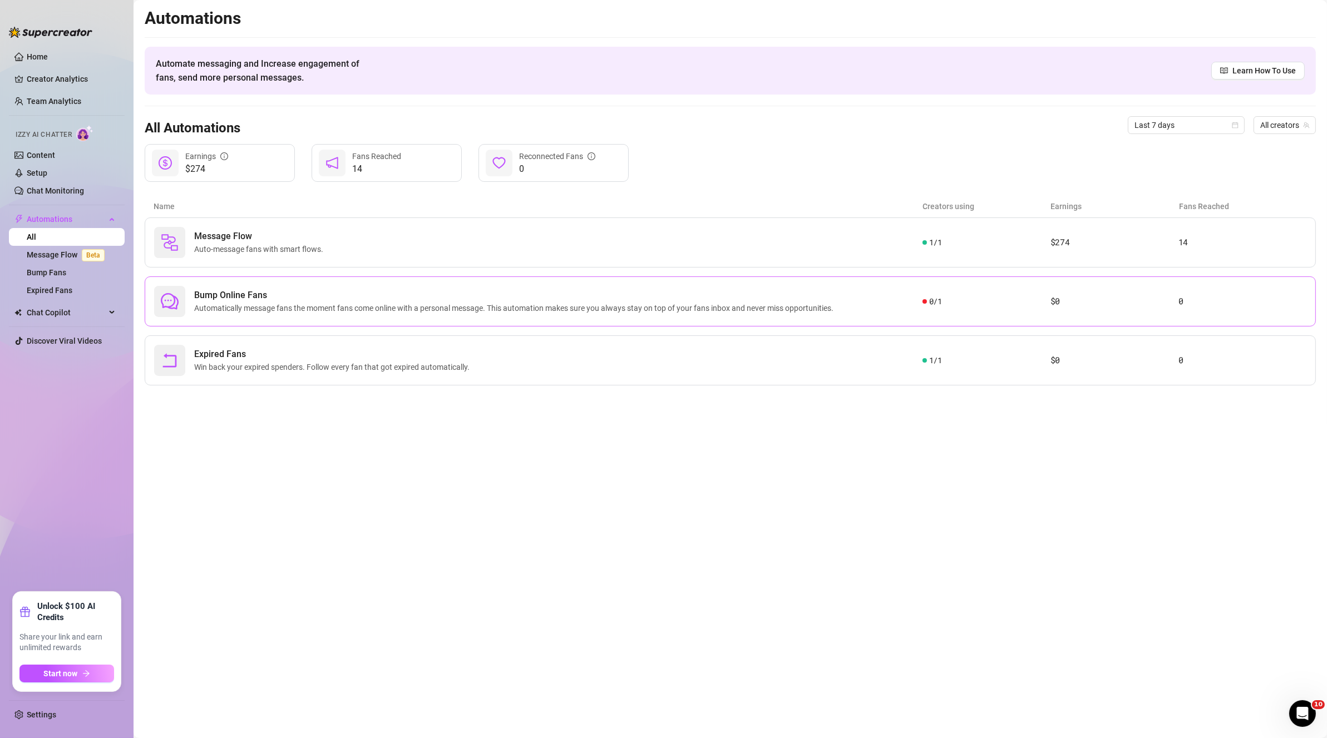
click at [624, 299] on span "Bump Online Fans" at bounding box center [516, 295] width 644 height 13
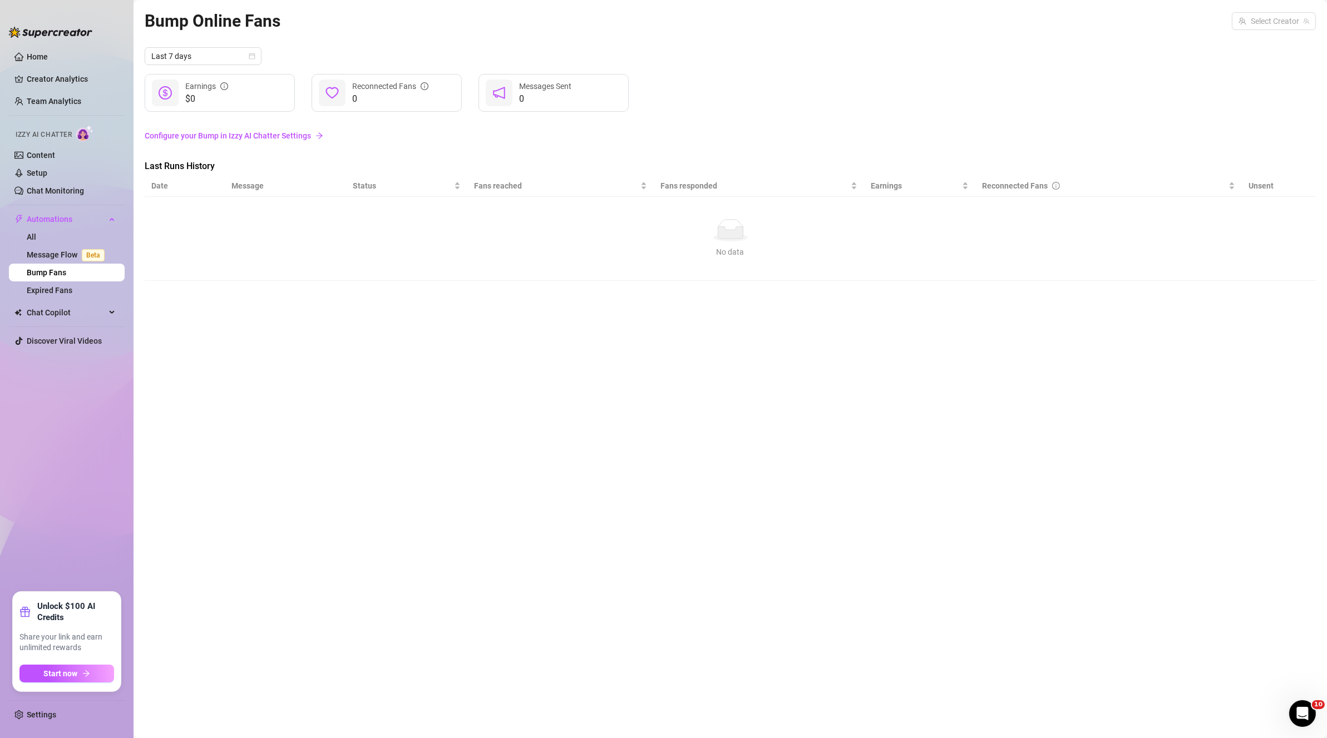
click at [256, 137] on link "Configure your Bump in Izzy AI Chatter Settings" at bounding box center [730, 136] width 1171 height 12
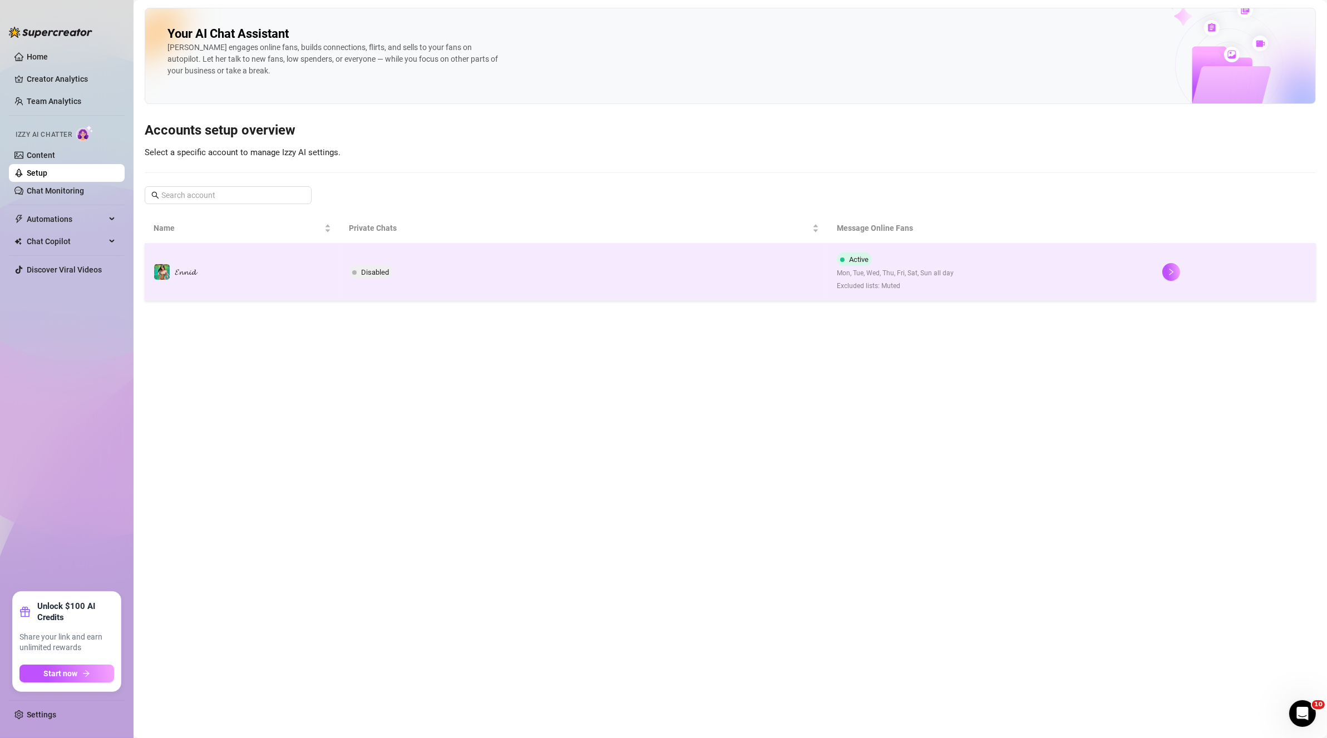
click at [375, 270] on span "Disabled" at bounding box center [375, 272] width 28 height 8
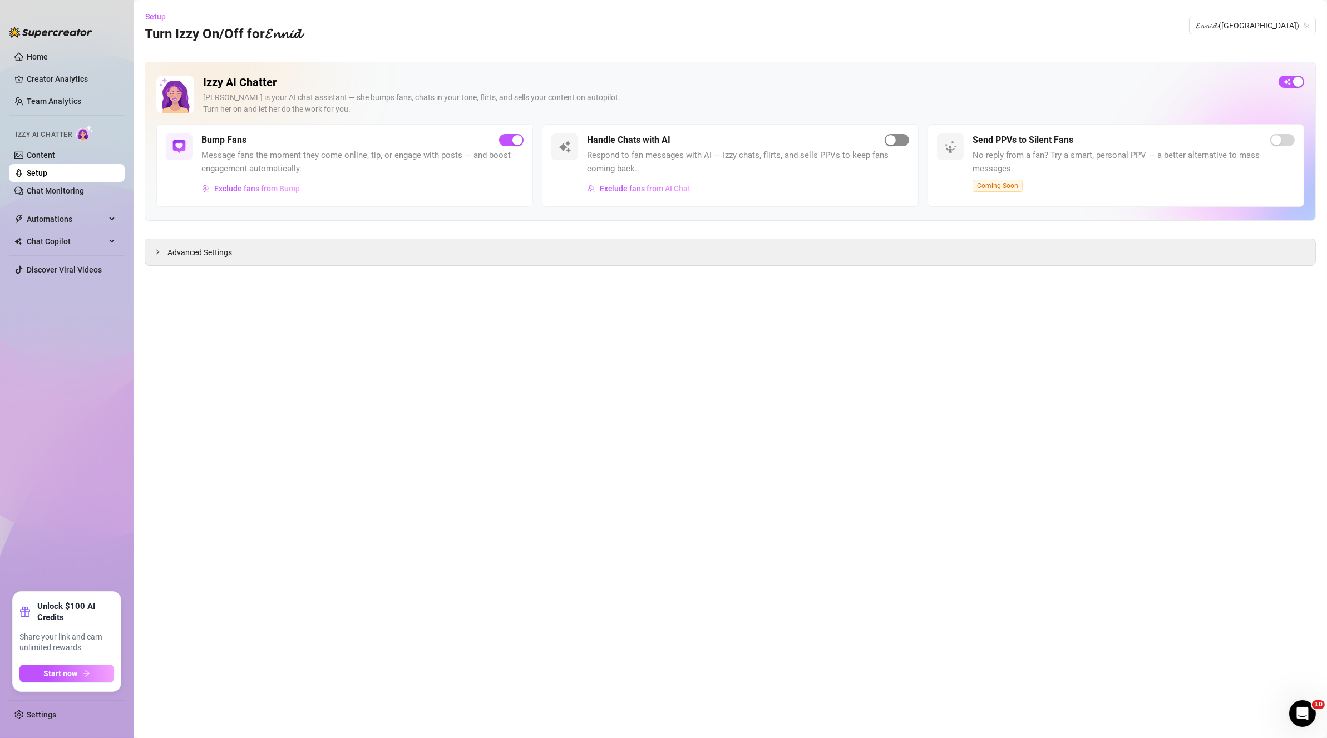
click at [644, 145] on span "button" at bounding box center [896, 140] width 24 height 12
click at [644, 317] on div "Open Intercom Messenger" at bounding box center [1300, 712] width 37 height 37
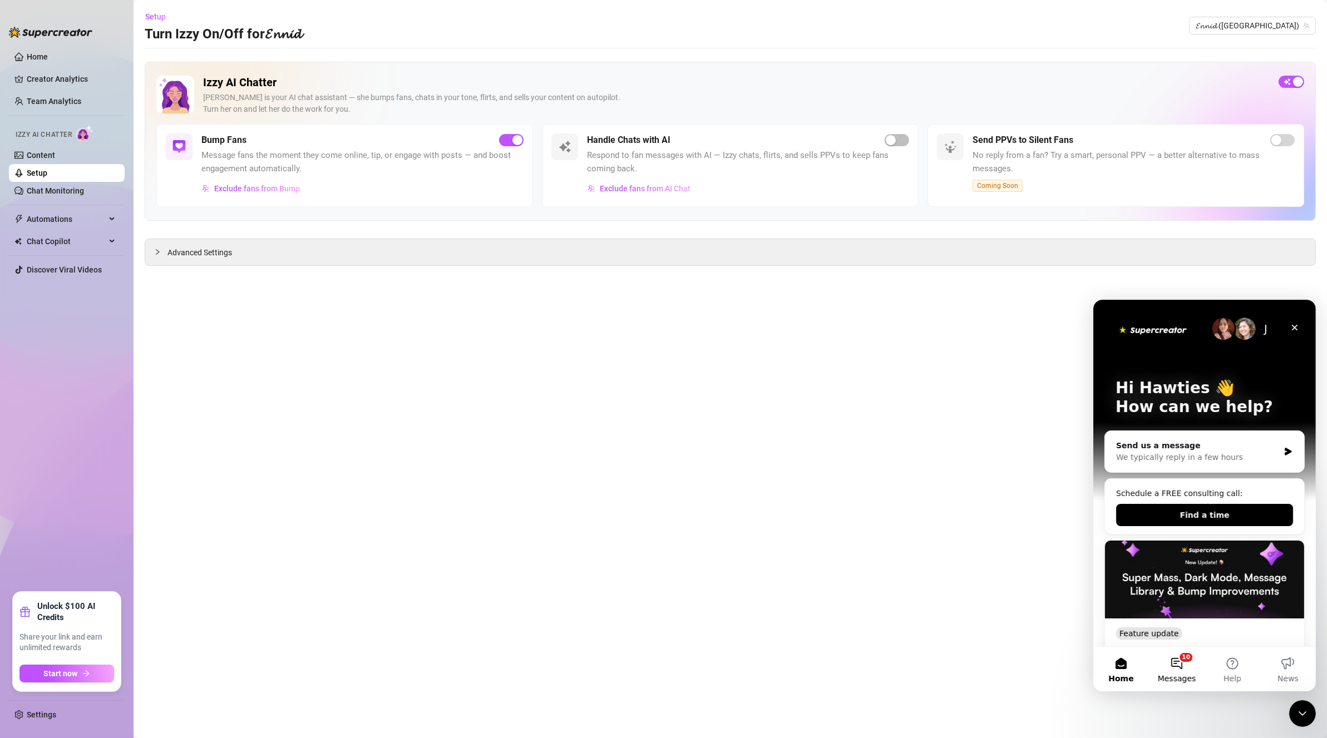
click at [644, 317] on span "Messages" at bounding box center [1176, 678] width 38 height 8
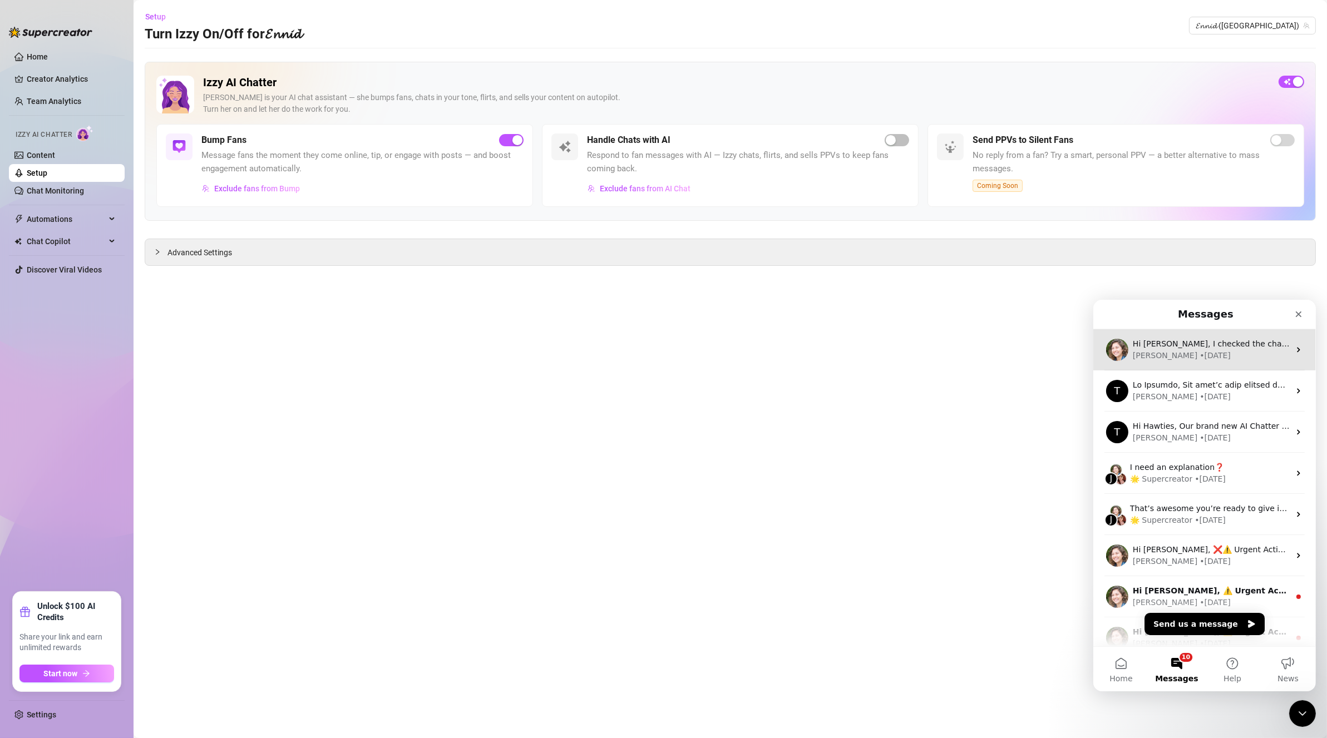
click at [644, 317] on div "Hi [PERSON_NAME], I checked the charges and they are correct. You were charged …" at bounding box center [1204, 349] width 223 height 41
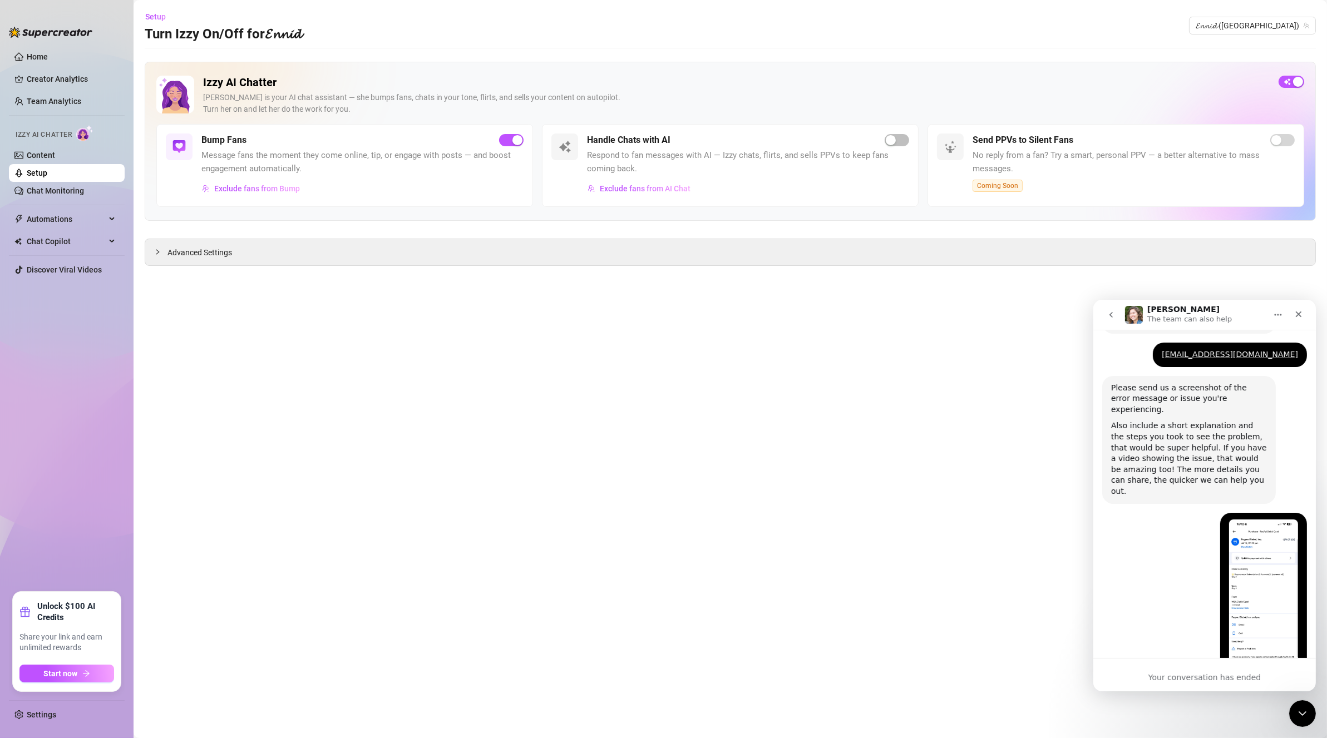
scroll to position [716, 0]
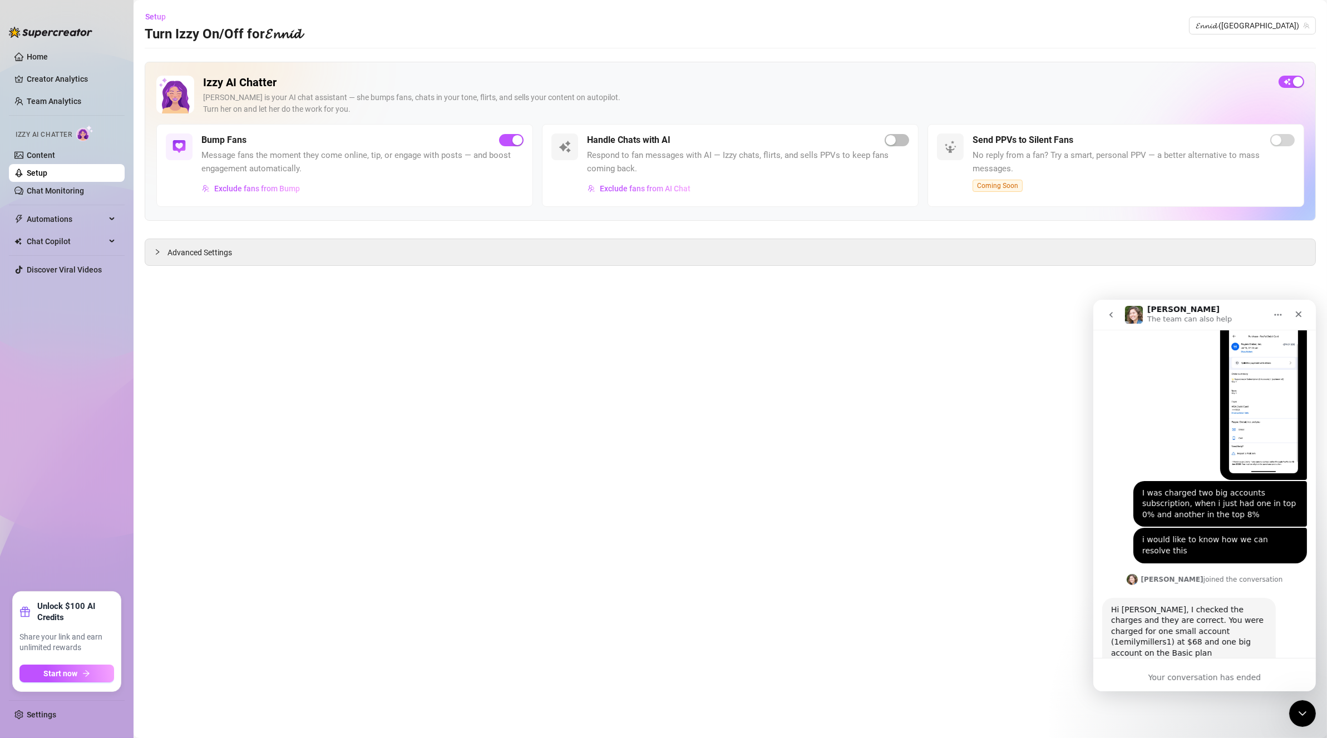
click at [644, 317] on icon "go back" at bounding box center [1110, 314] width 9 height 9
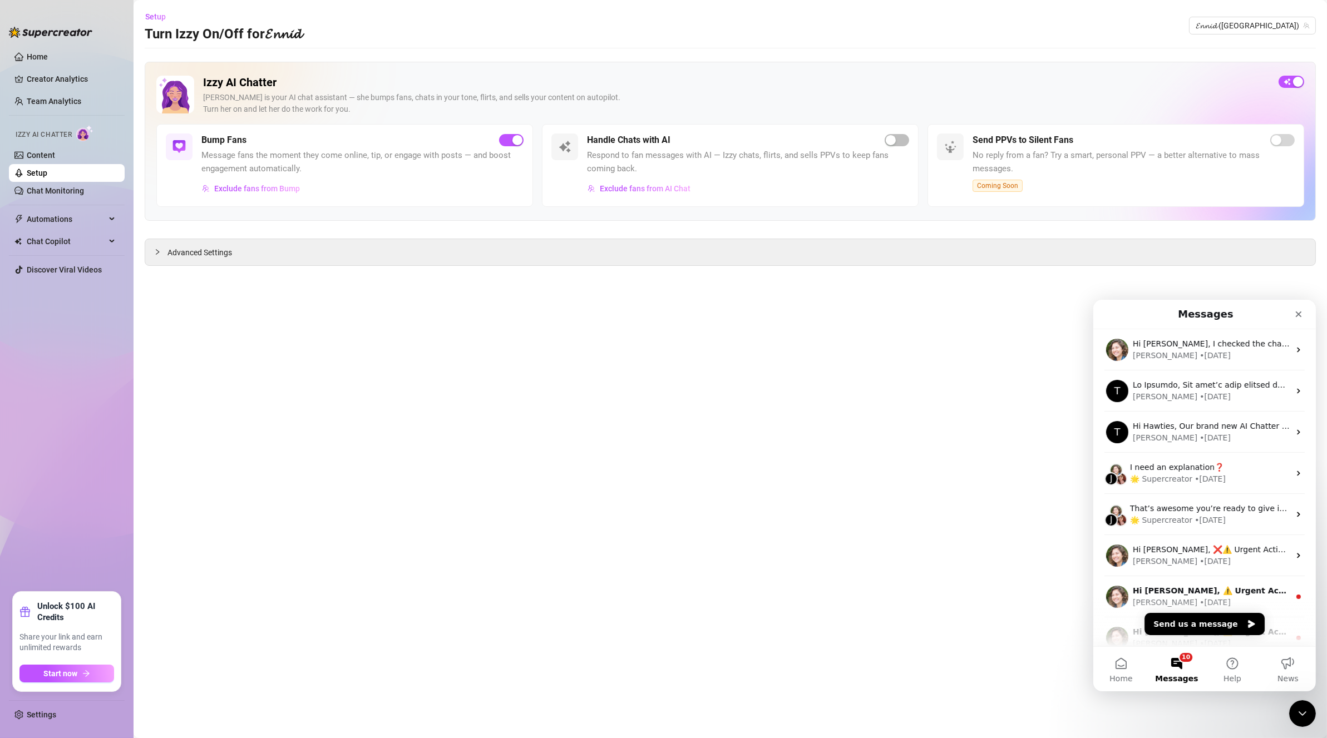
scroll to position [0, 0]
click at [644, 317] on button "Send us a message" at bounding box center [1204, 623] width 120 height 22
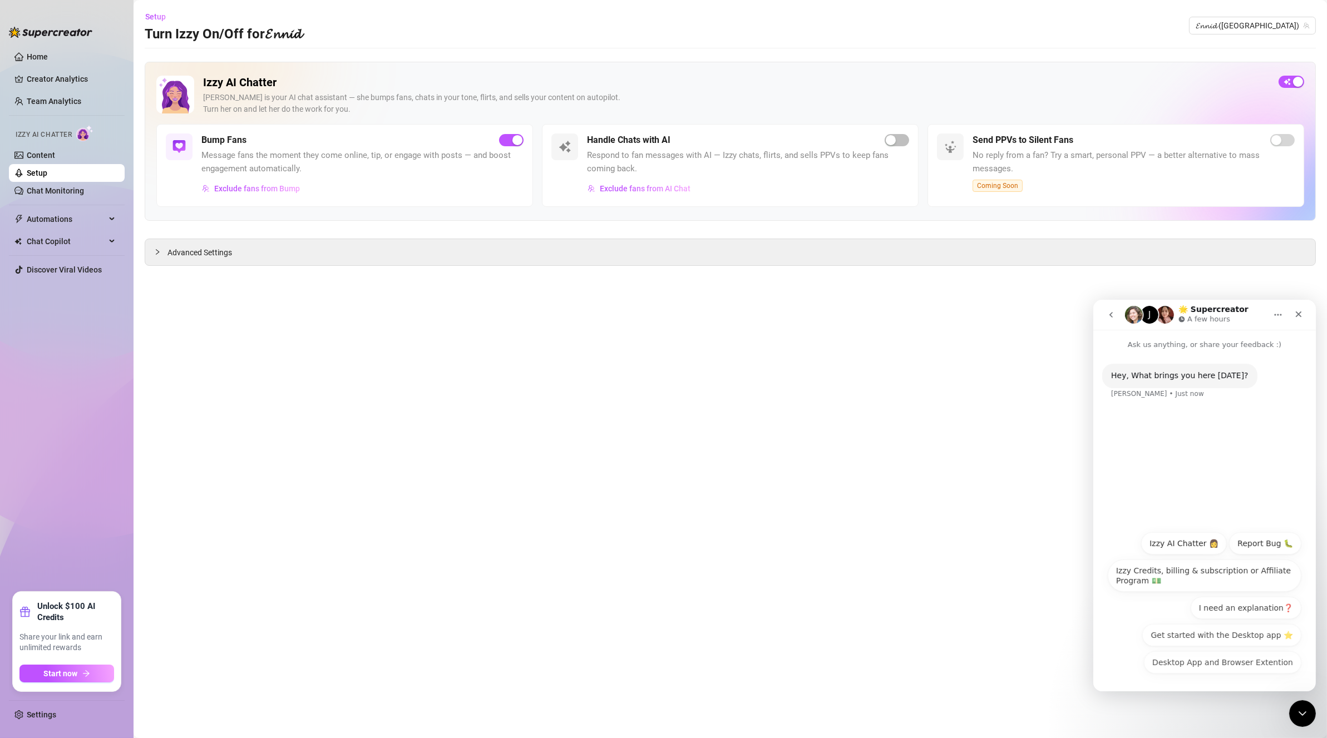
click at [644, 317] on button "Izzy AI Chatter 👩" at bounding box center [1183, 543] width 86 height 22
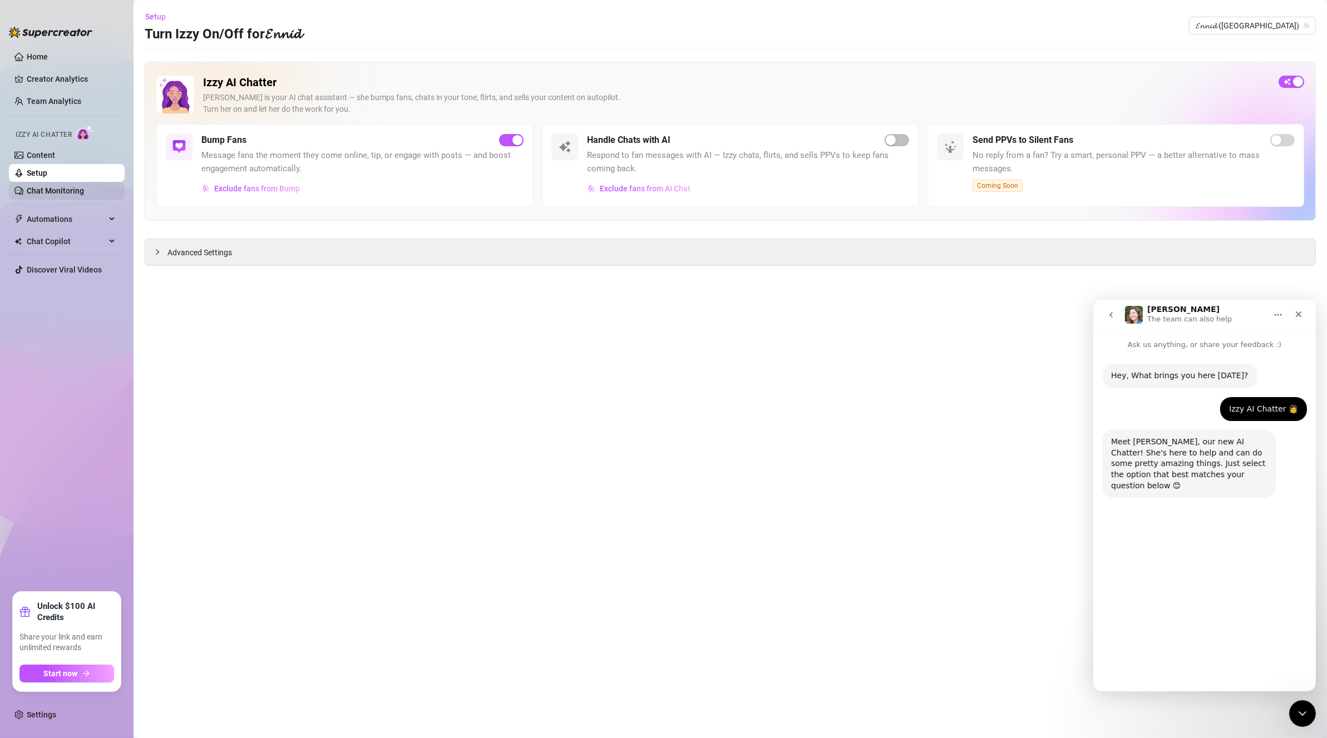
click at [84, 194] on link "Chat Monitoring" at bounding box center [55, 190] width 57 height 9
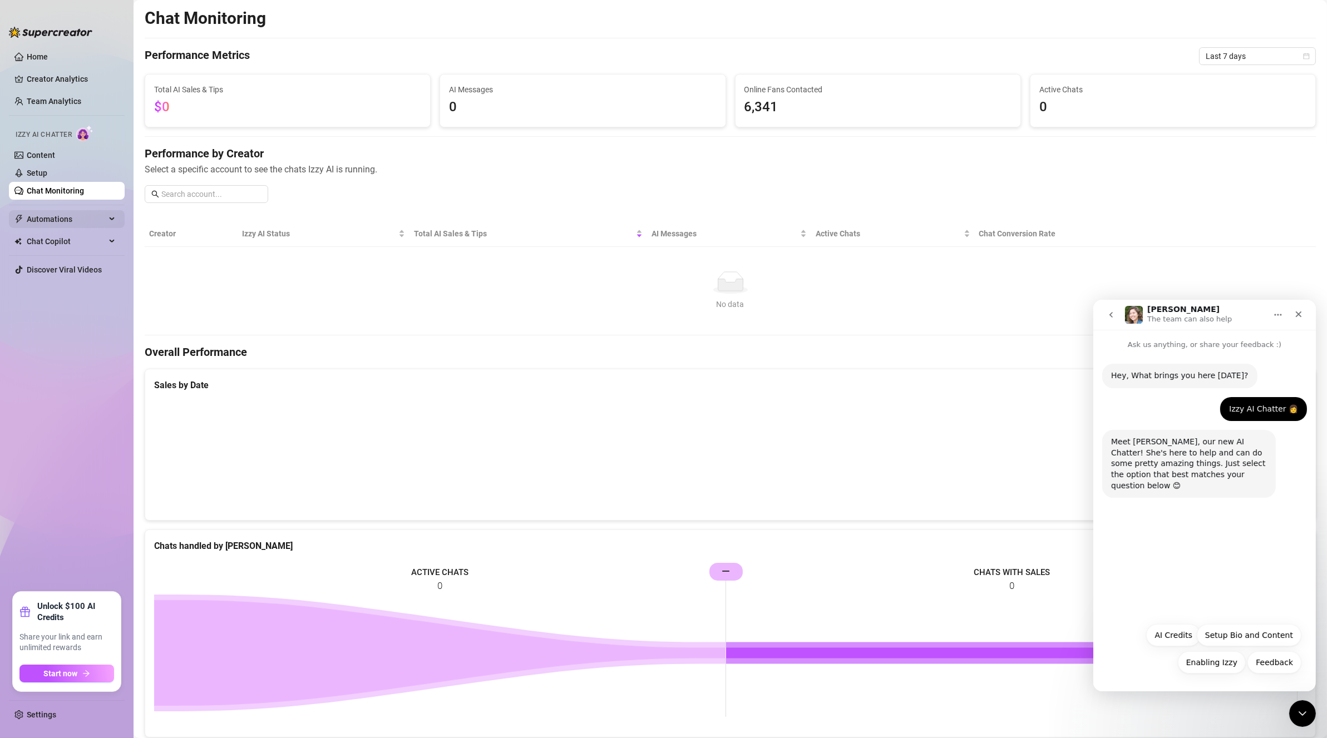
click at [71, 215] on span "Automations" at bounding box center [66, 219] width 79 height 18
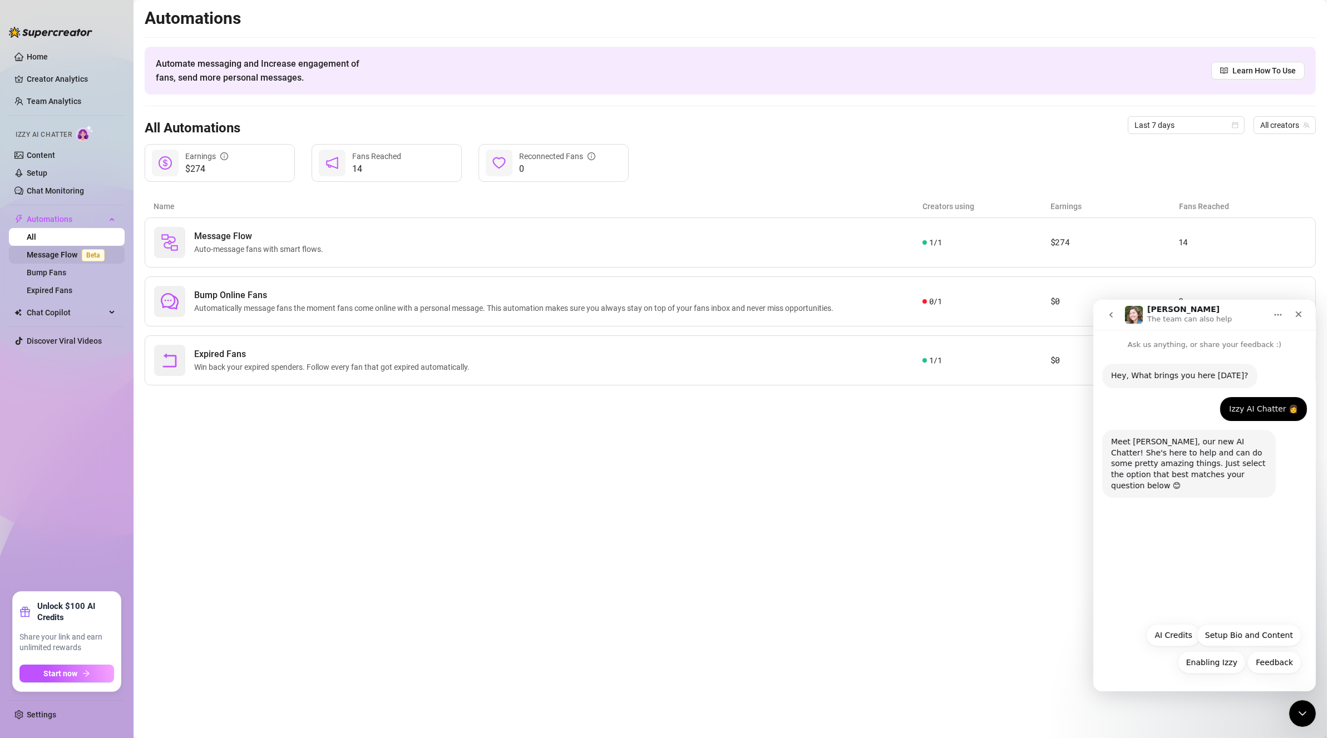
click at [71, 256] on link "Message Flow Beta" at bounding box center [68, 254] width 82 height 9
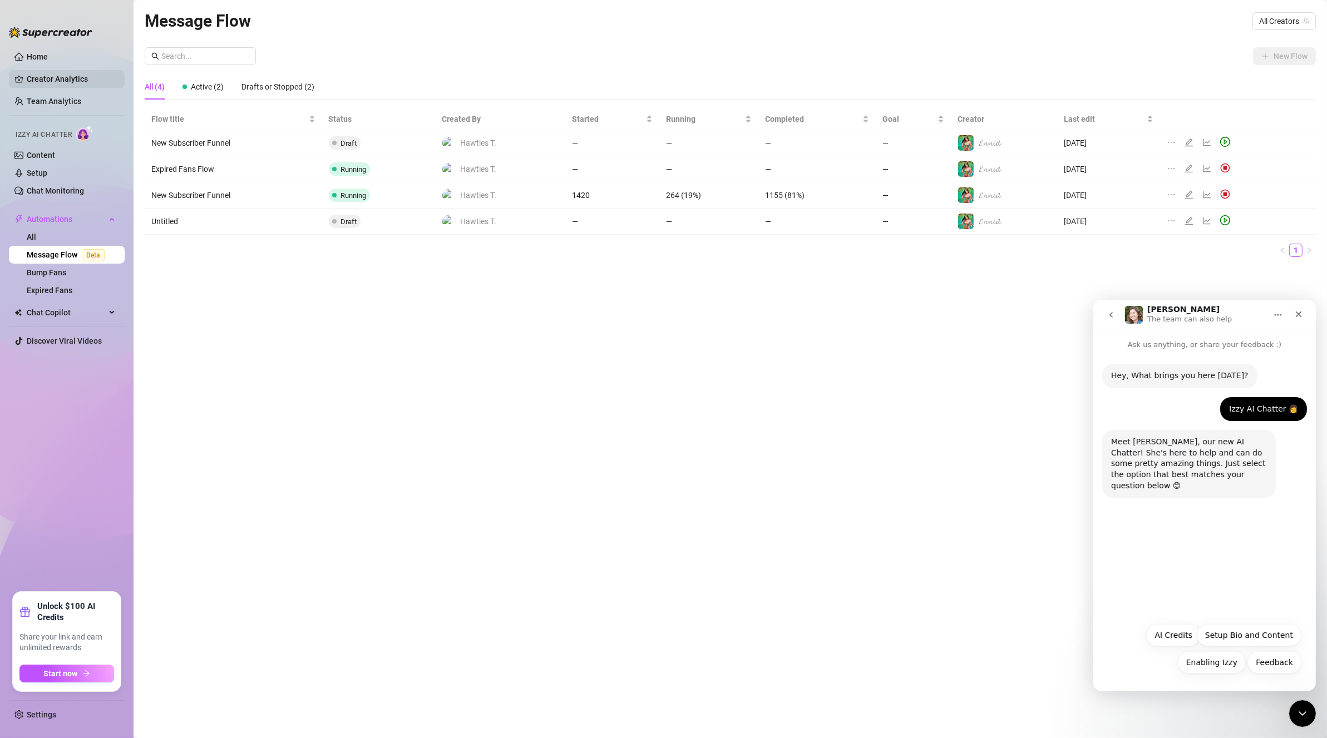
click at [43, 85] on link "Creator Analytics" at bounding box center [71, 79] width 89 height 18
